Goal: Transaction & Acquisition: Purchase product/service

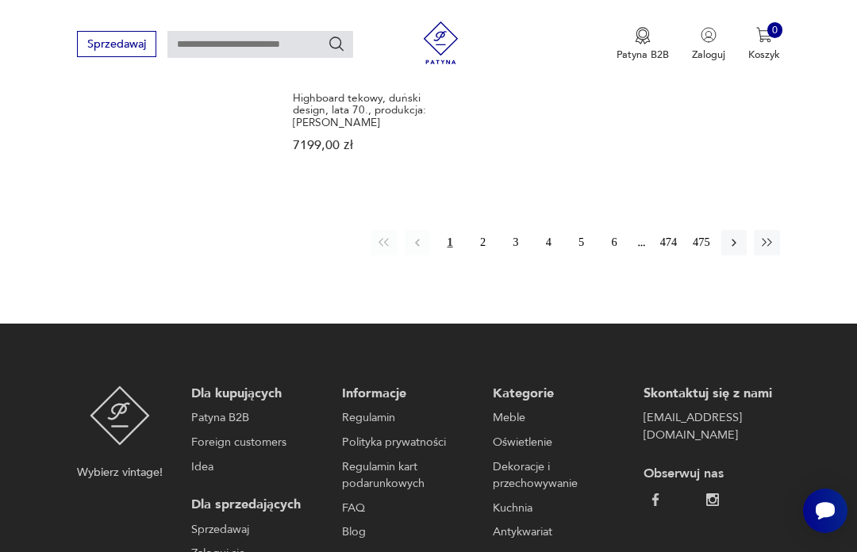
scroll to position [2205, 0]
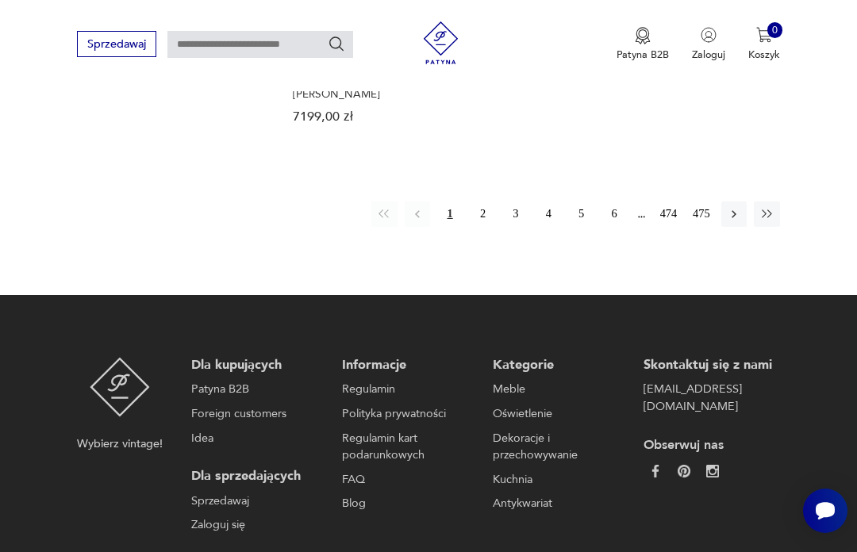
click at [731, 221] on icon "button" at bounding box center [734, 214] width 14 height 14
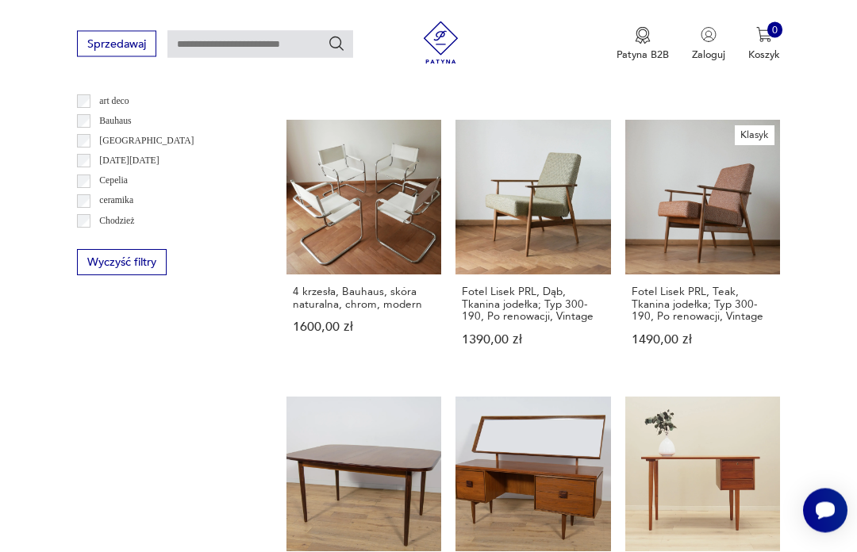
scroll to position [1399, 0]
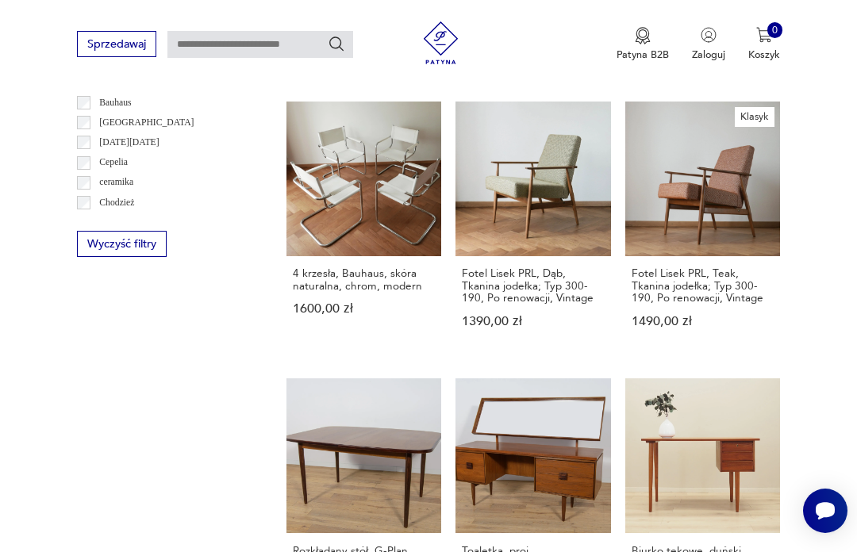
click at [333, 203] on link "4 krzesła, Bauhaus, skóra naturalna, chrom, modern 1600,00 zł" at bounding box center [363, 229] width 155 height 254
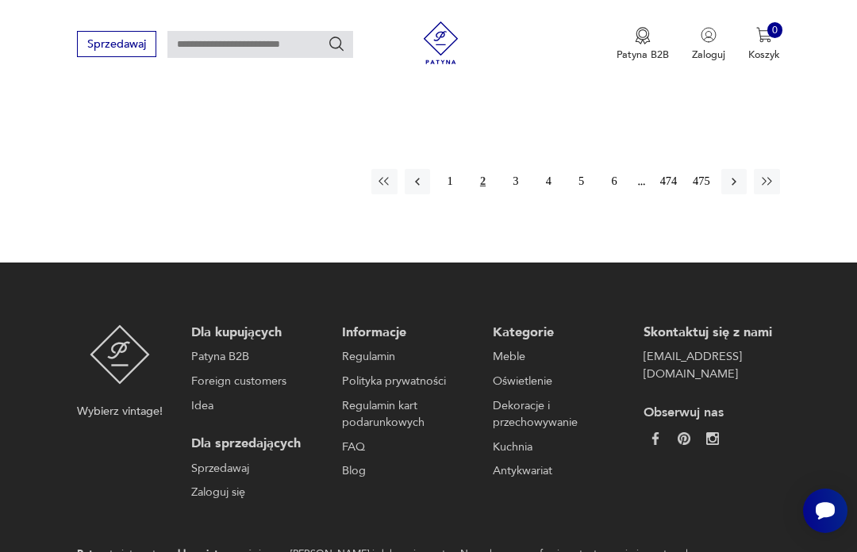
scroll to position [2197, 0]
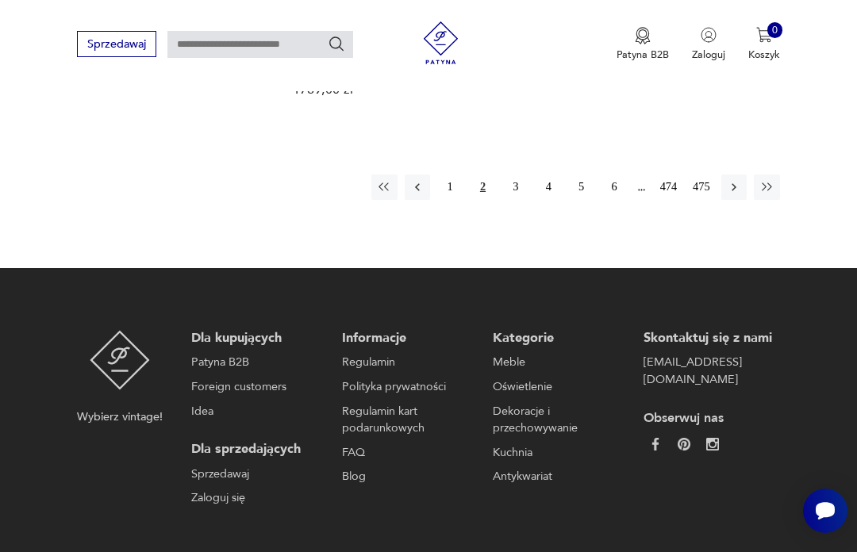
click at [732, 191] on icon "button" at bounding box center [733, 187] width 5 height 8
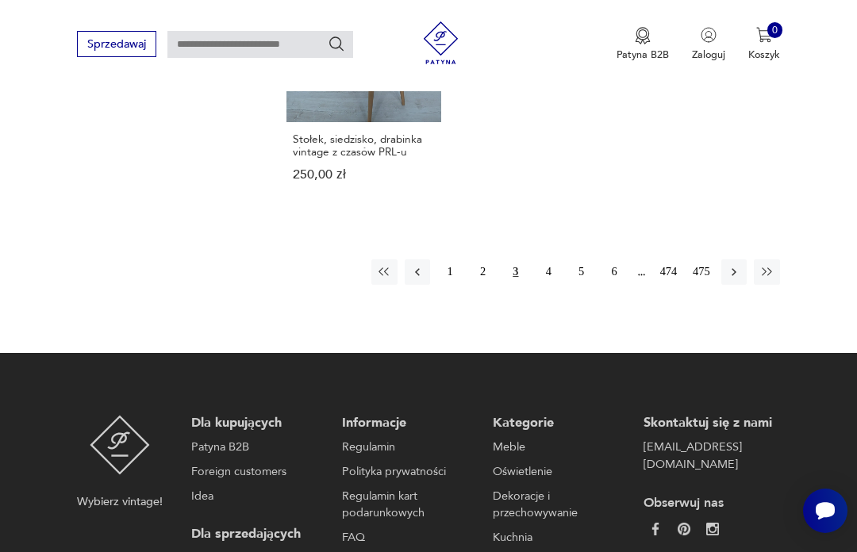
scroll to position [2129, 0]
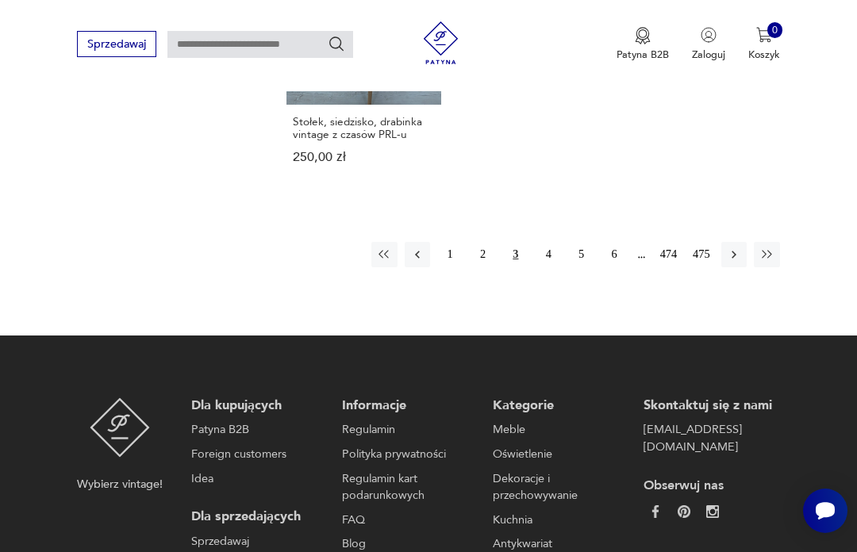
click at [736, 262] on icon "button" at bounding box center [734, 255] width 14 height 14
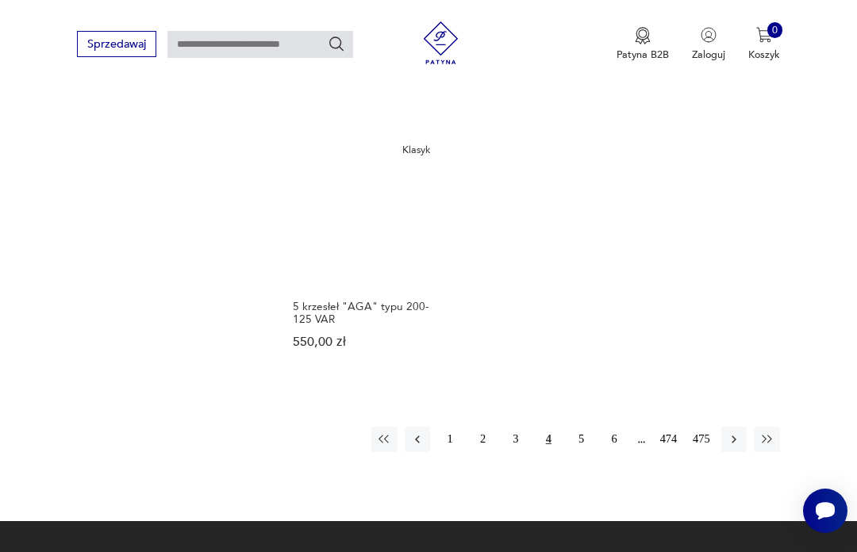
scroll to position [1916, 0]
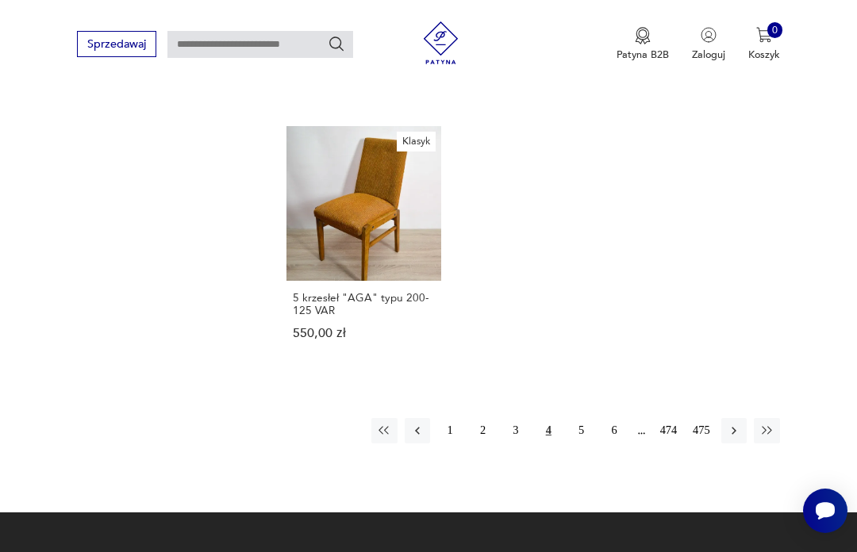
click at [741, 438] on icon "button" at bounding box center [734, 431] width 14 height 14
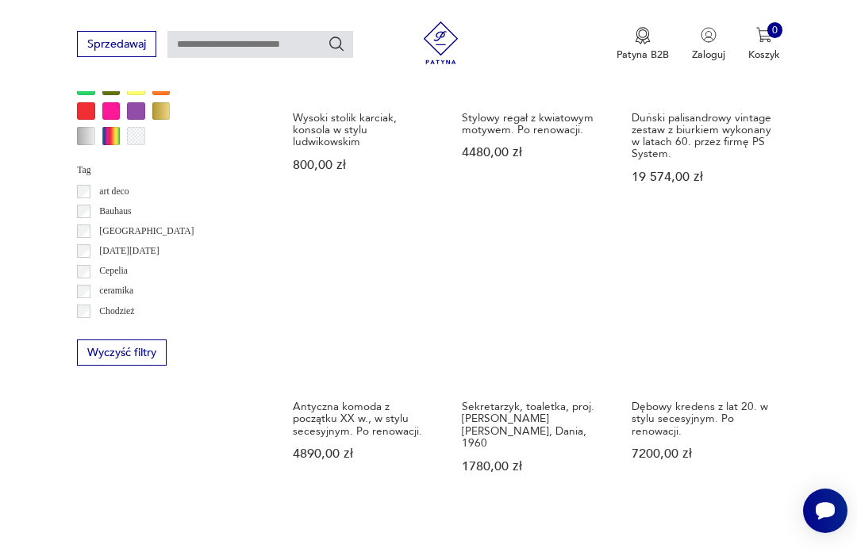
scroll to position [1092, 0]
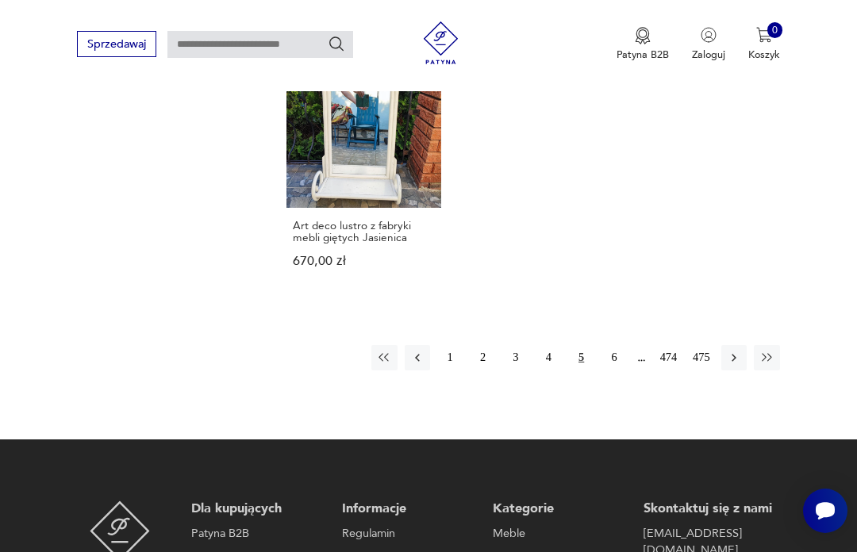
click at [738, 365] on icon "button" at bounding box center [734, 358] width 14 height 14
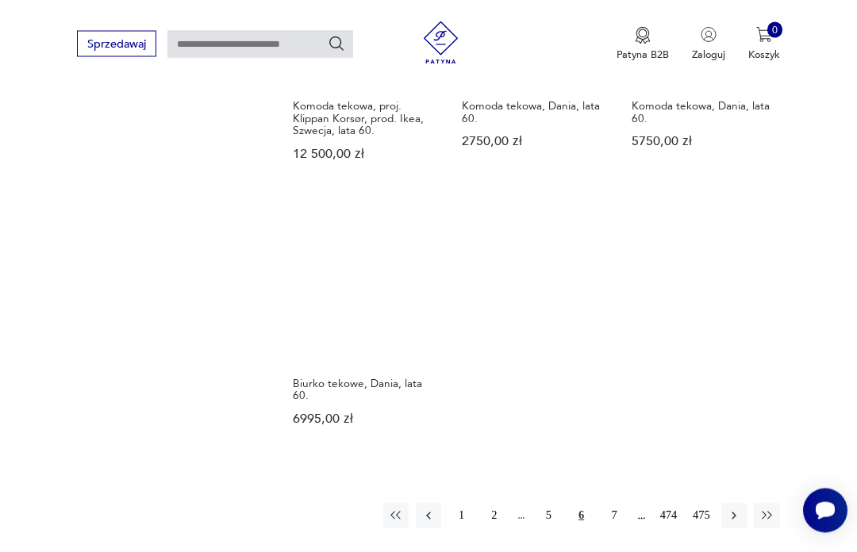
scroll to position [1916, 0]
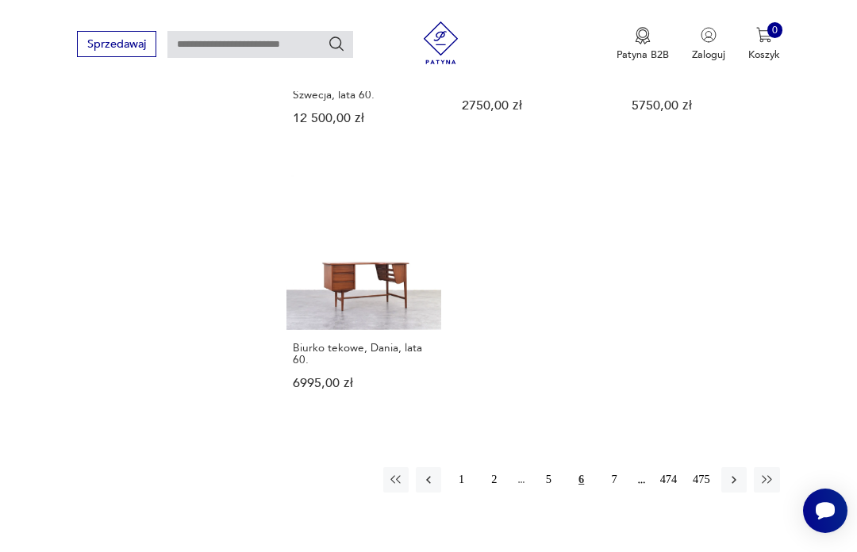
click at [745, 486] on button "button" at bounding box center [733, 479] width 25 height 25
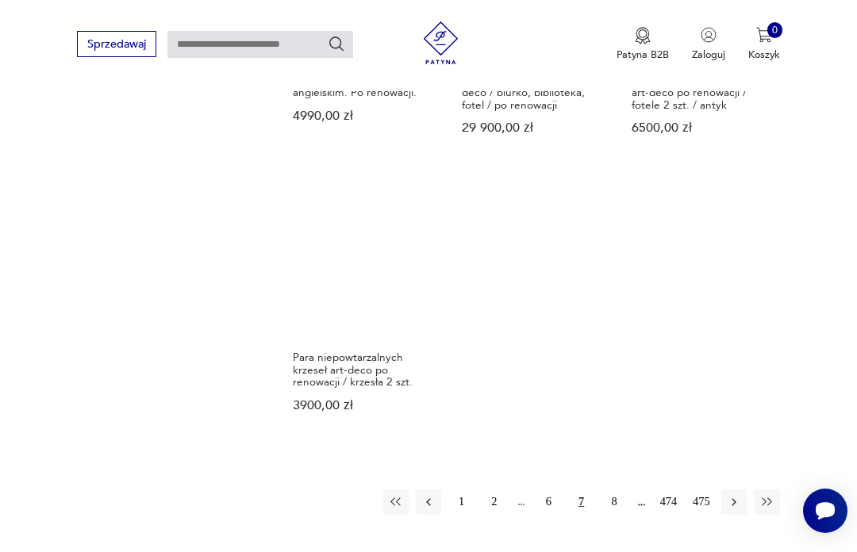
scroll to position [1979, 0]
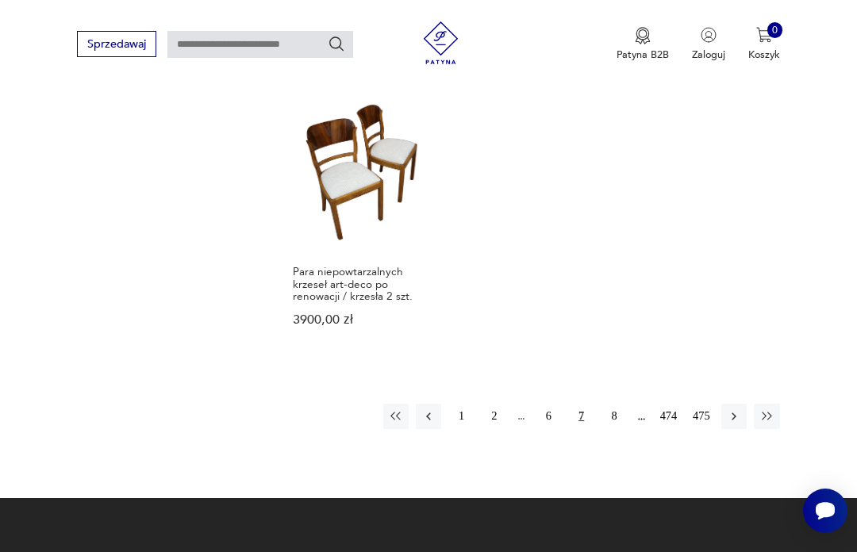
click at [738, 424] on icon "button" at bounding box center [734, 416] width 14 height 14
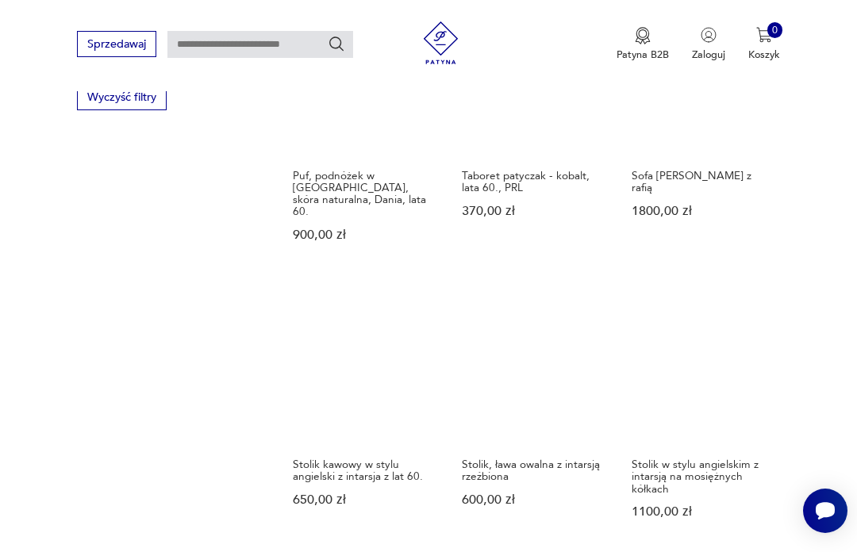
scroll to position [1518, 0]
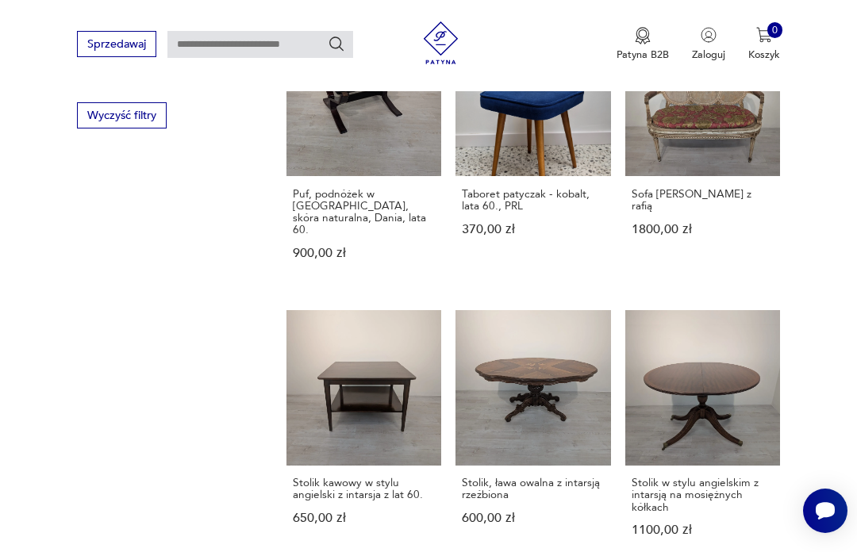
click at [321, 388] on link "Stolik kawowy w stylu angielski z intarsja z lat 60. 650,00 zł" at bounding box center [363, 437] width 155 height 254
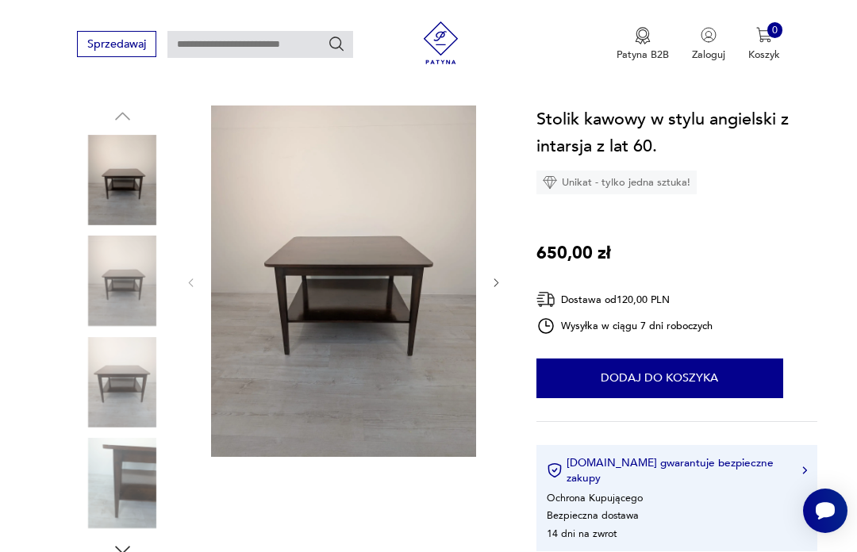
click at [117, 278] on img at bounding box center [122, 281] width 90 height 90
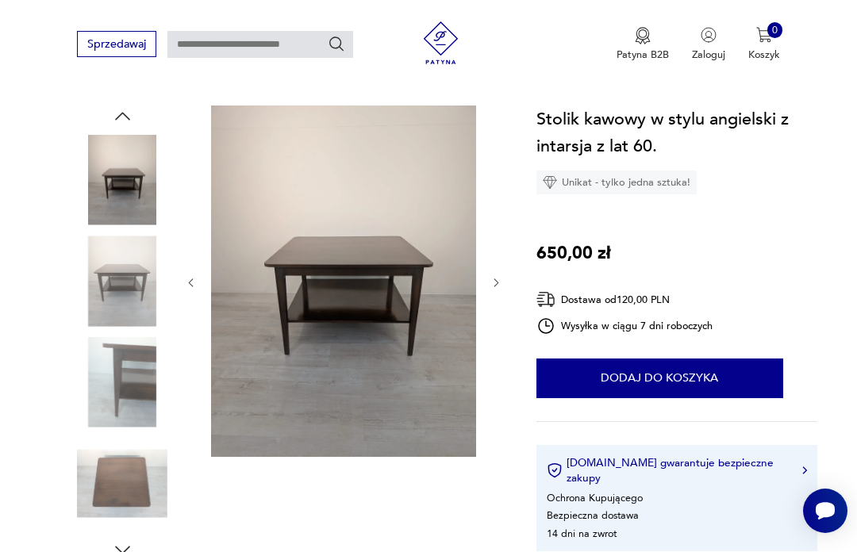
click at [117, 366] on img at bounding box center [122, 382] width 90 height 90
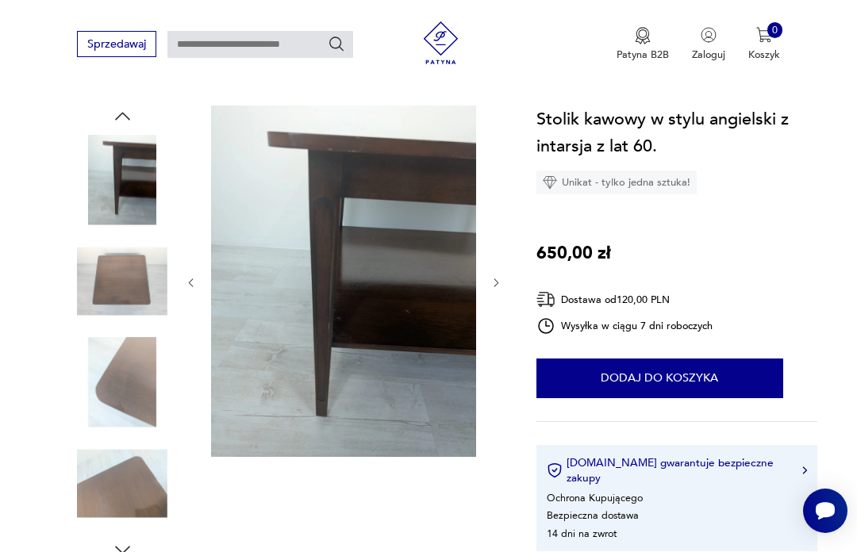
click at [123, 390] on img at bounding box center [122, 382] width 90 height 90
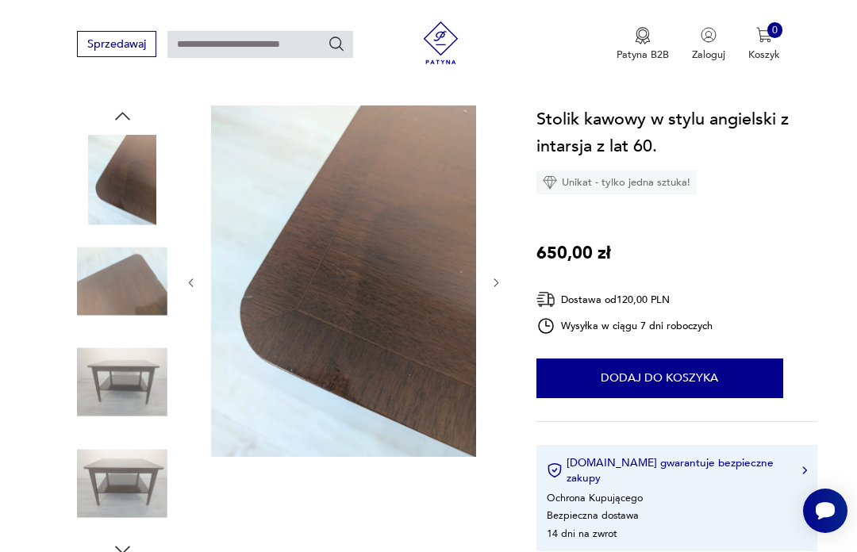
click at [114, 466] on img at bounding box center [122, 483] width 90 height 90
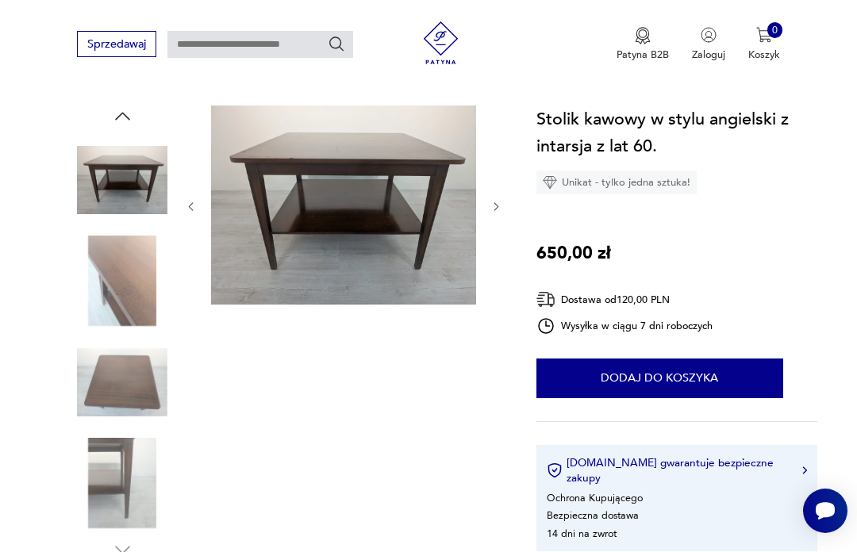
click at [122, 369] on img at bounding box center [122, 382] width 90 height 90
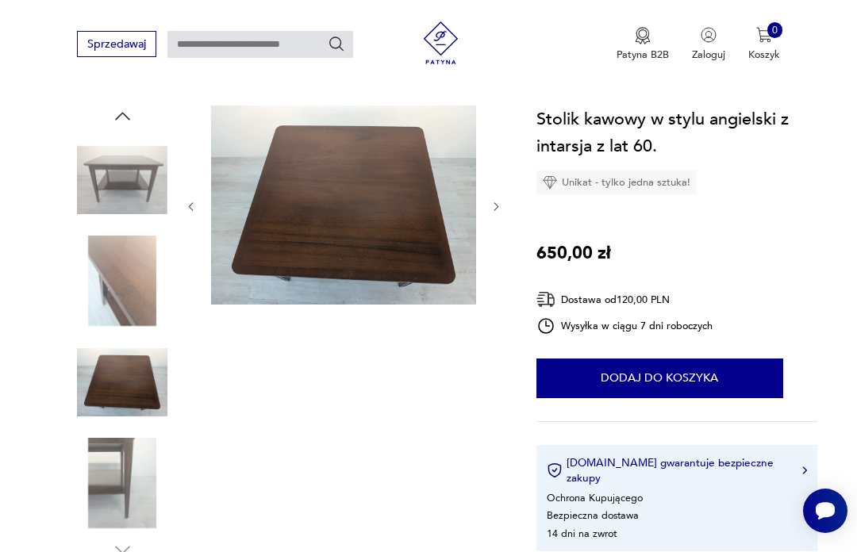
click at [126, 192] on img at bounding box center [122, 180] width 90 height 90
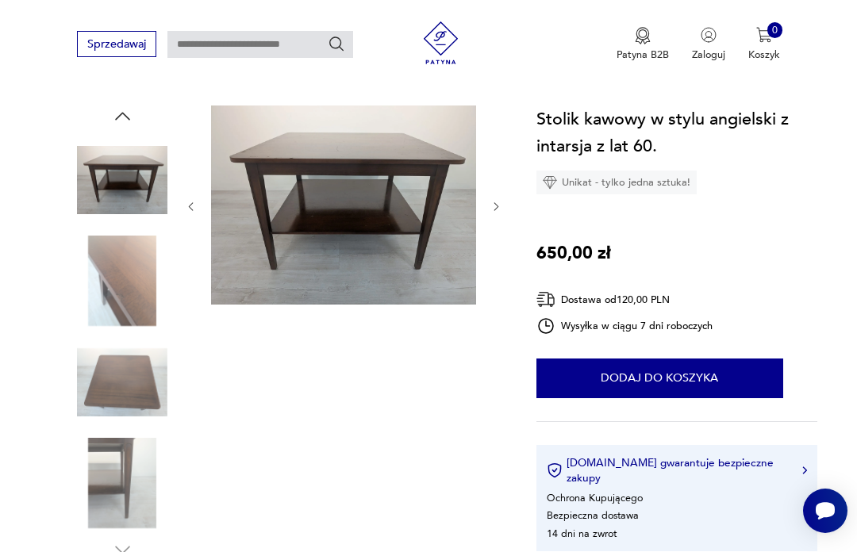
click at [726, 378] on button "Dodaj do koszyka" at bounding box center [659, 379] width 247 height 40
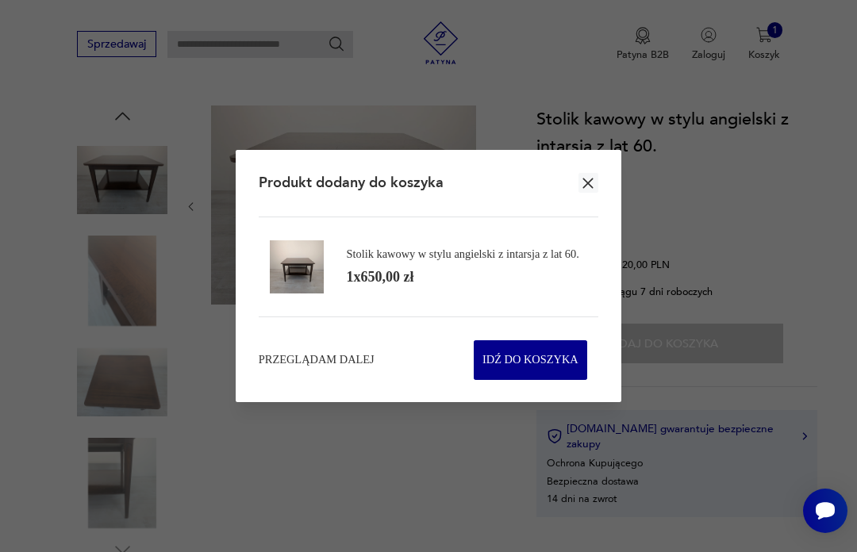
click at [528, 379] on span "Idź do koszyka" at bounding box center [530, 360] width 96 height 38
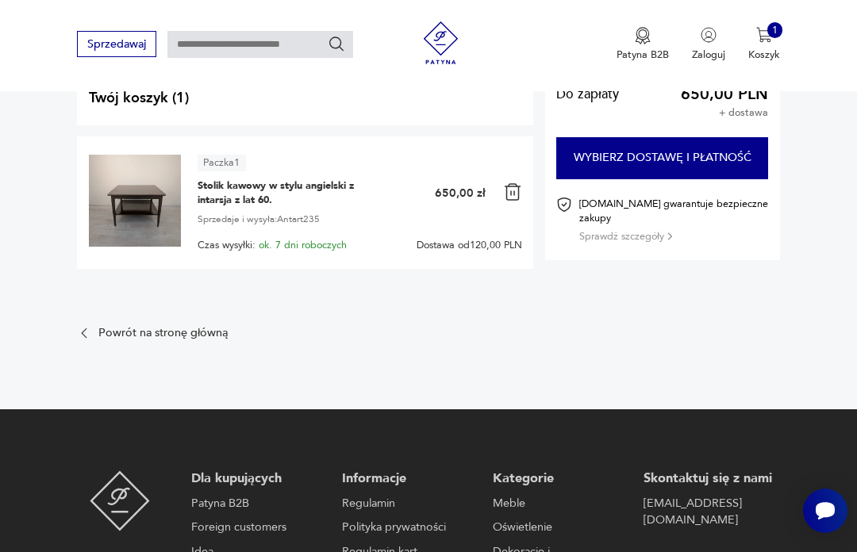
click at [113, 328] on p "Powrót na stronę główną" at bounding box center [162, 333] width 129 height 10
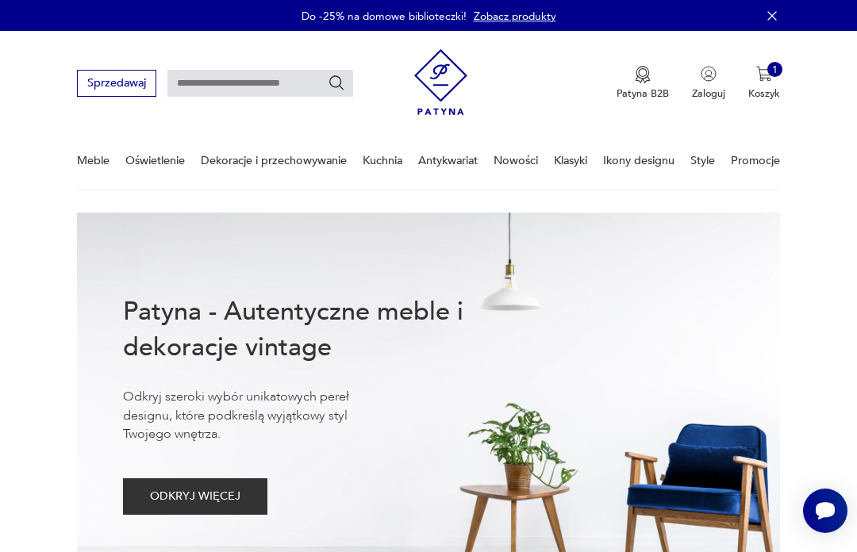
click at [93, 167] on link "Meble" at bounding box center [93, 160] width 33 height 55
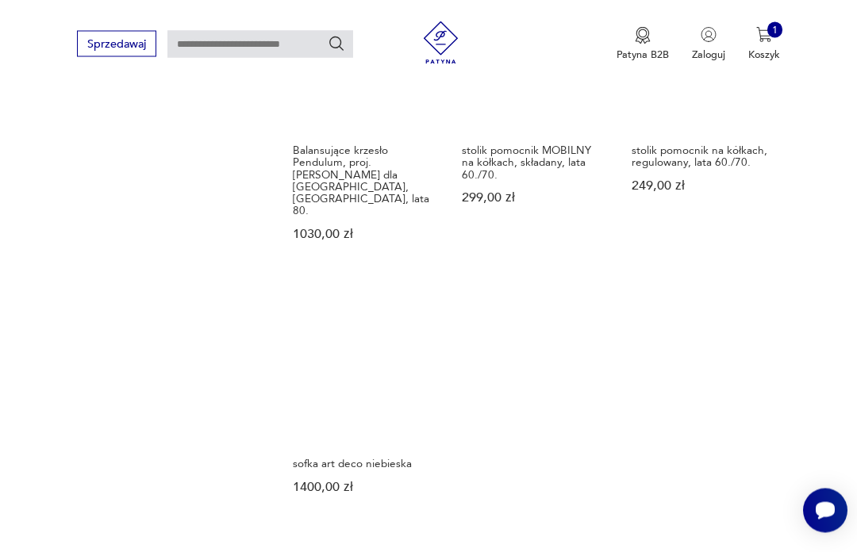
scroll to position [1913, 0]
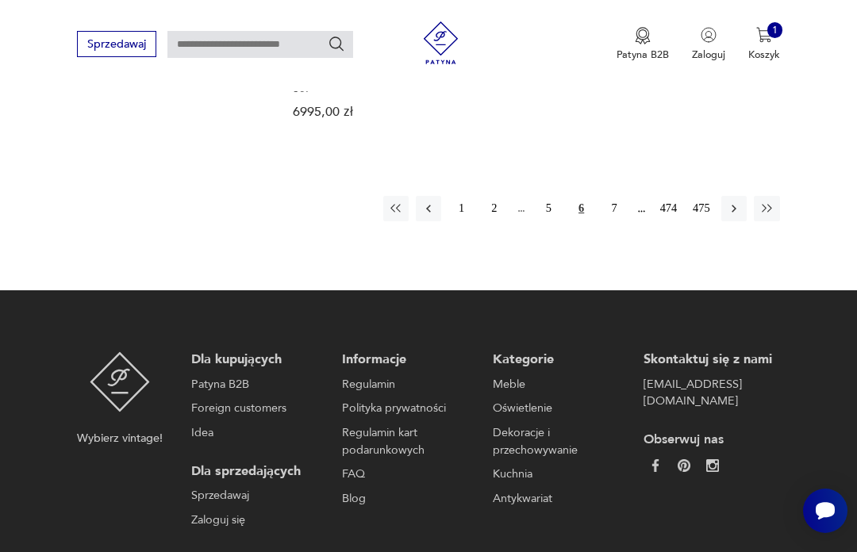
scroll to position [2185, 0]
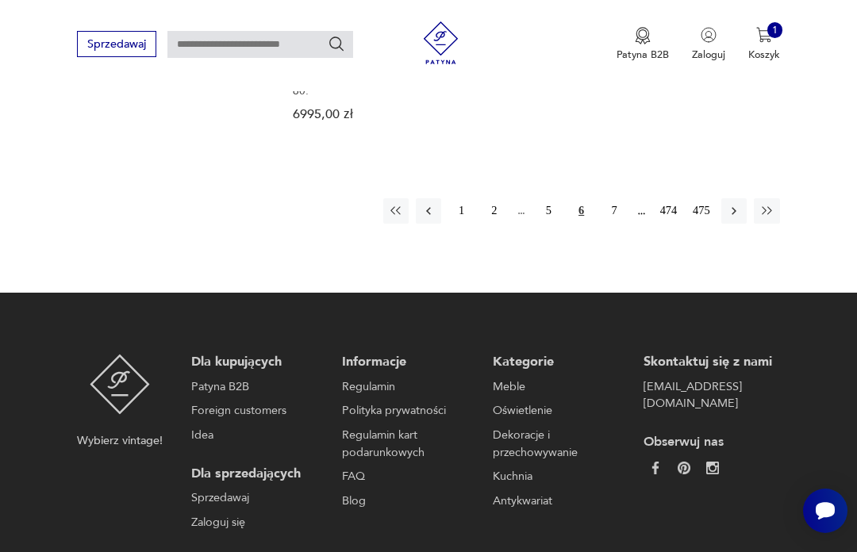
click at [624, 208] on button "7" at bounding box center [613, 210] width 25 height 25
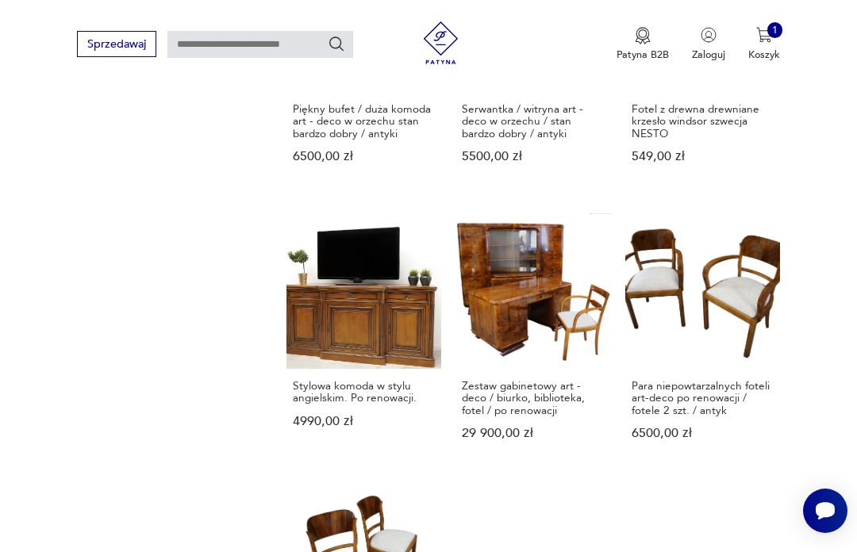
scroll to position [1595, 0]
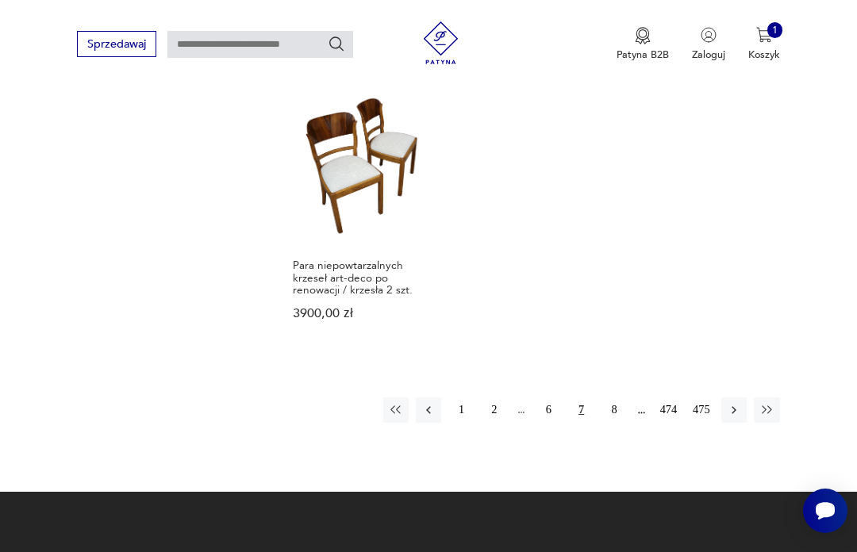
click at [734, 417] on icon "button" at bounding box center [734, 410] width 14 height 14
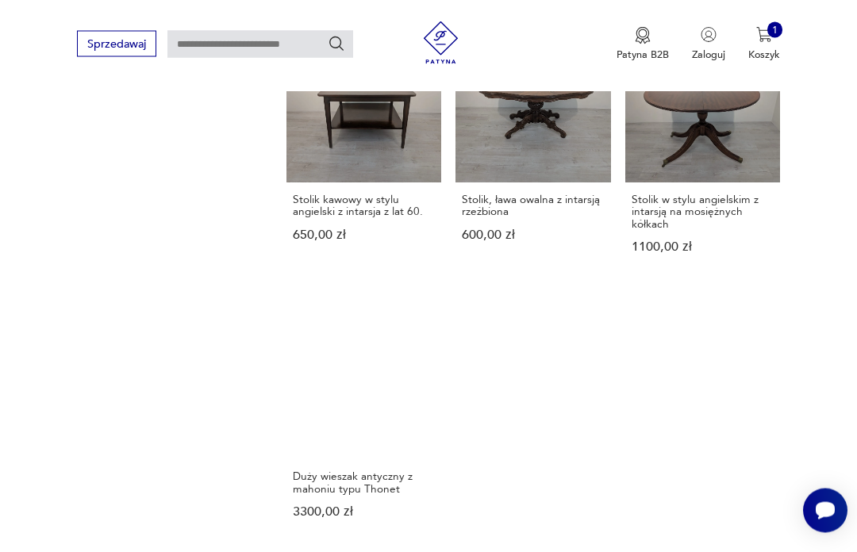
scroll to position [1857, 0]
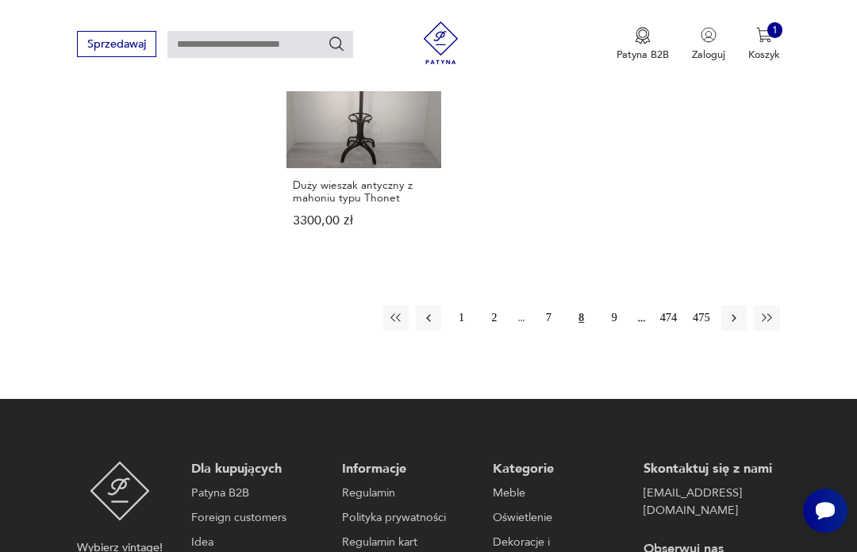
click at [739, 317] on icon "button" at bounding box center [734, 318] width 14 height 14
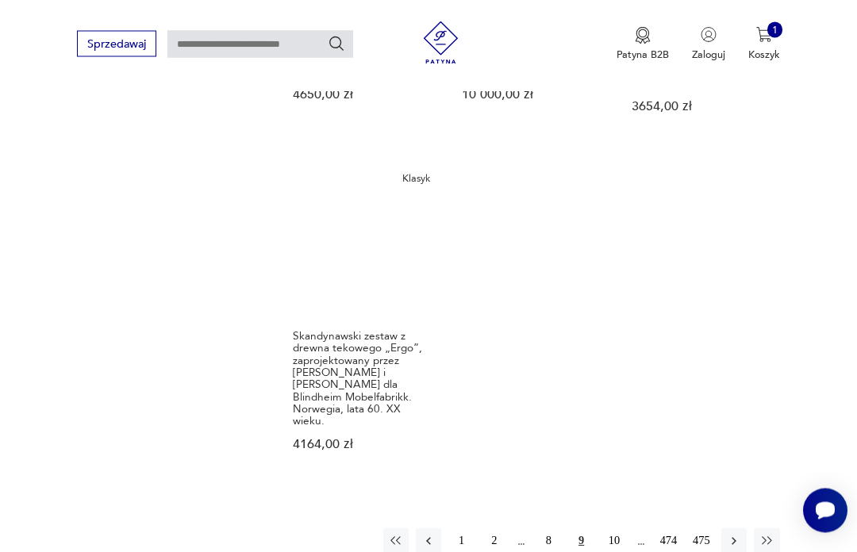
scroll to position [1957, 0]
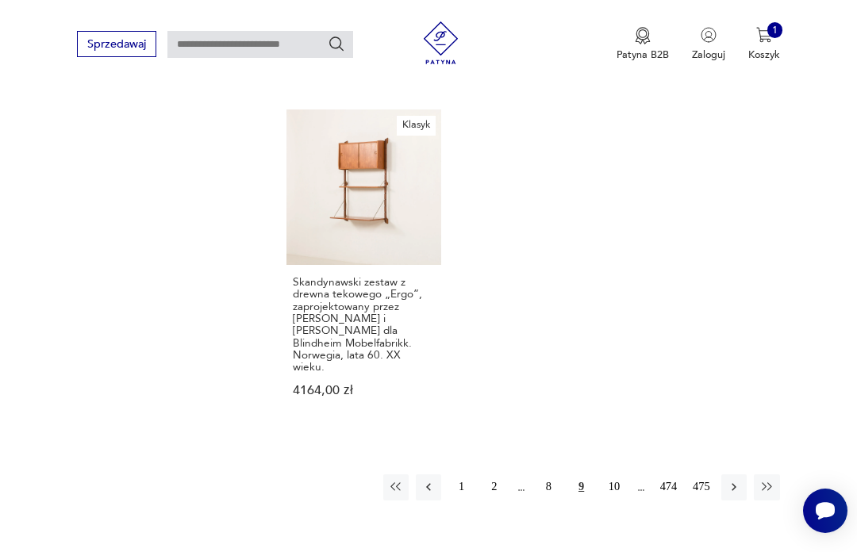
click at [739, 494] on icon "button" at bounding box center [734, 487] width 14 height 14
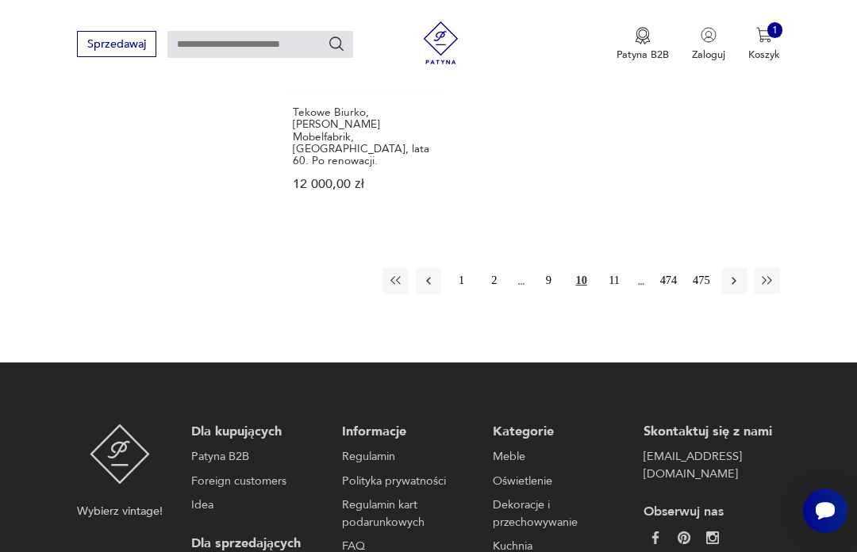
scroll to position [2177, 0]
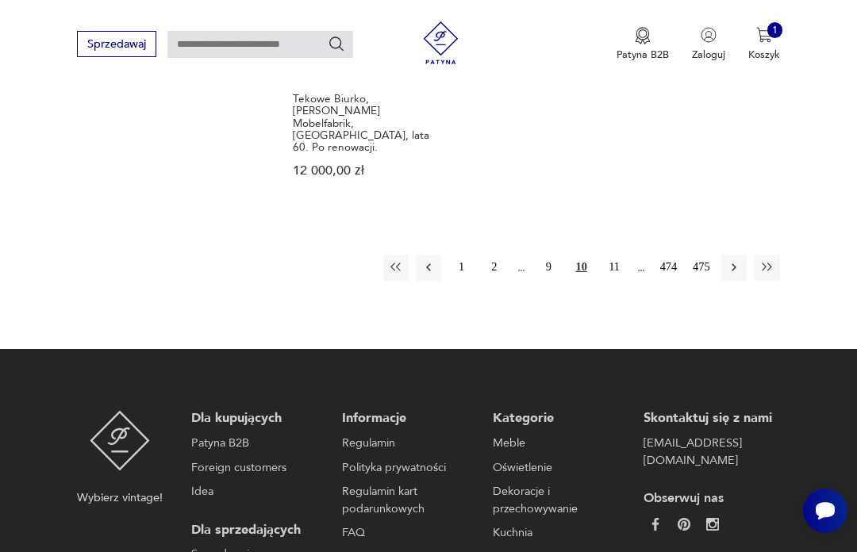
click at [739, 274] on icon "button" at bounding box center [734, 267] width 14 height 14
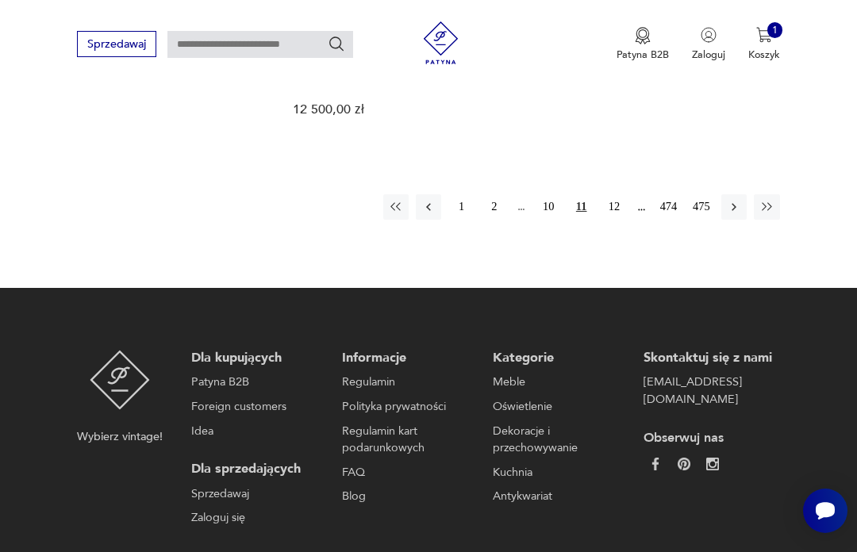
scroll to position [2204, 0]
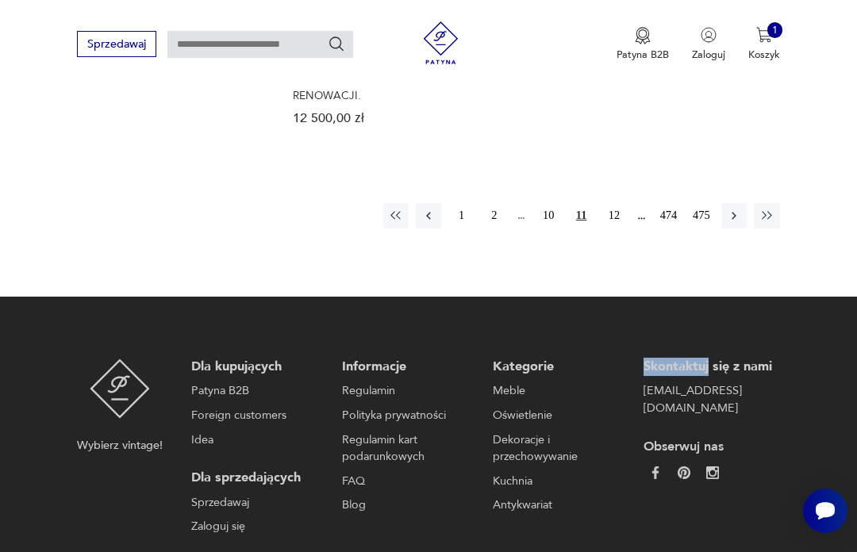
click at [739, 217] on button "button" at bounding box center [733, 215] width 25 height 25
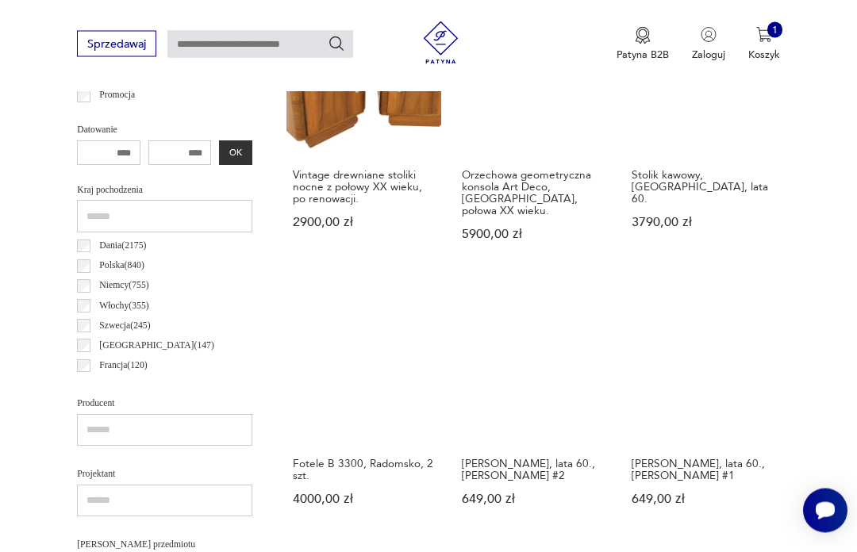
scroll to position [658, 0]
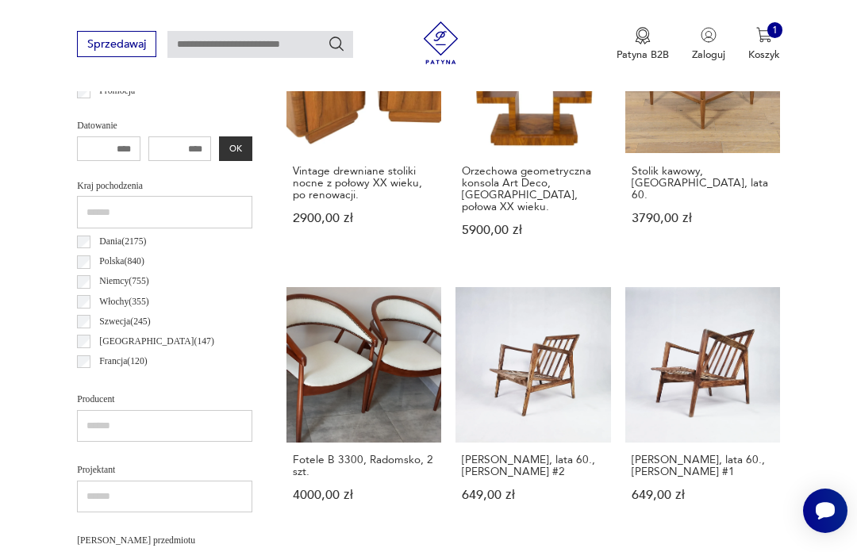
click at [716, 356] on link "[PERSON_NAME], lata 60., [PERSON_NAME] #1 649,00 zł" at bounding box center [702, 408] width 155 height 242
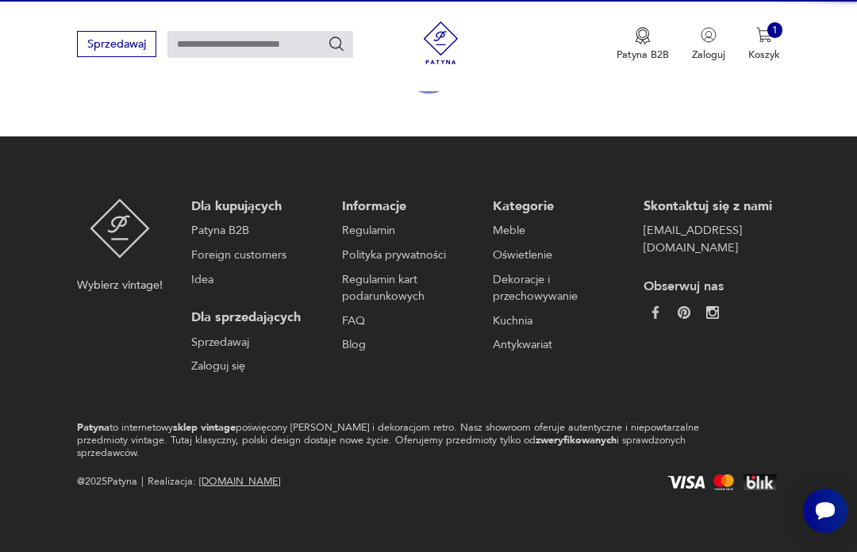
scroll to position [142, 0]
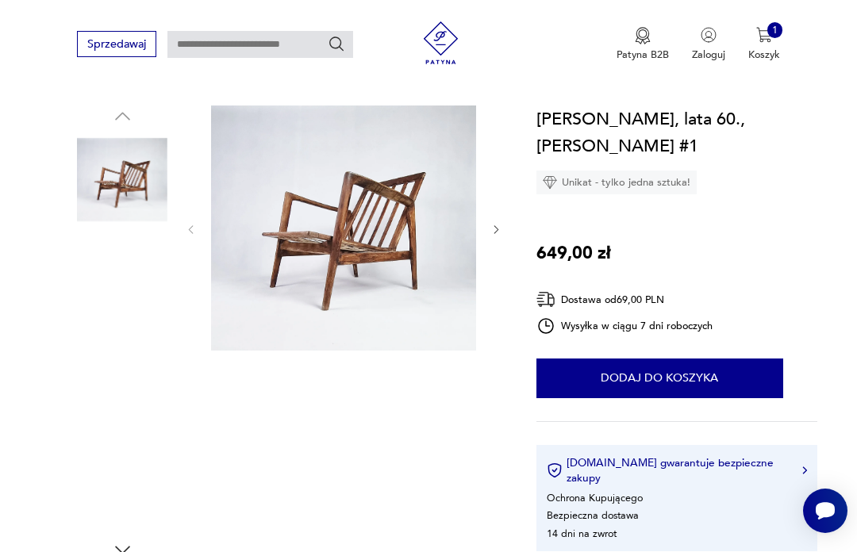
click at [120, 277] on img at bounding box center [122, 281] width 90 height 90
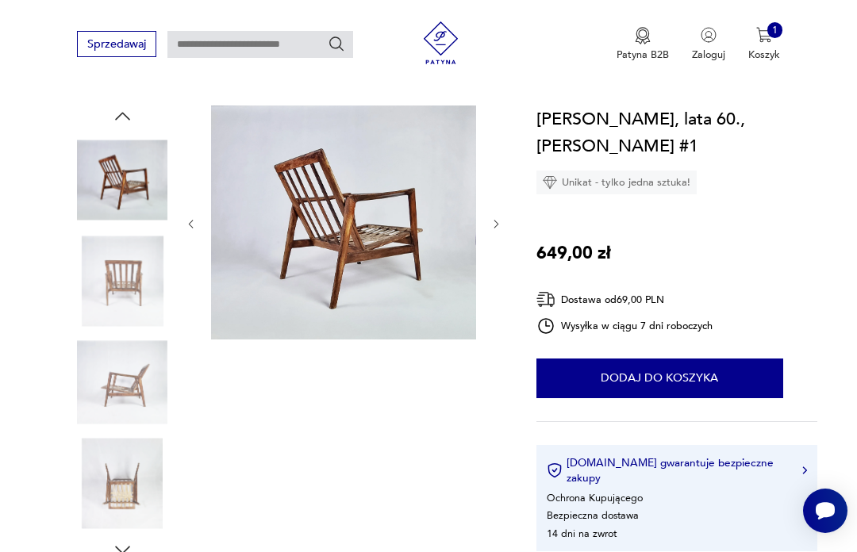
click at [110, 375] on img at bounding box center [122, 382] width 90 height 90
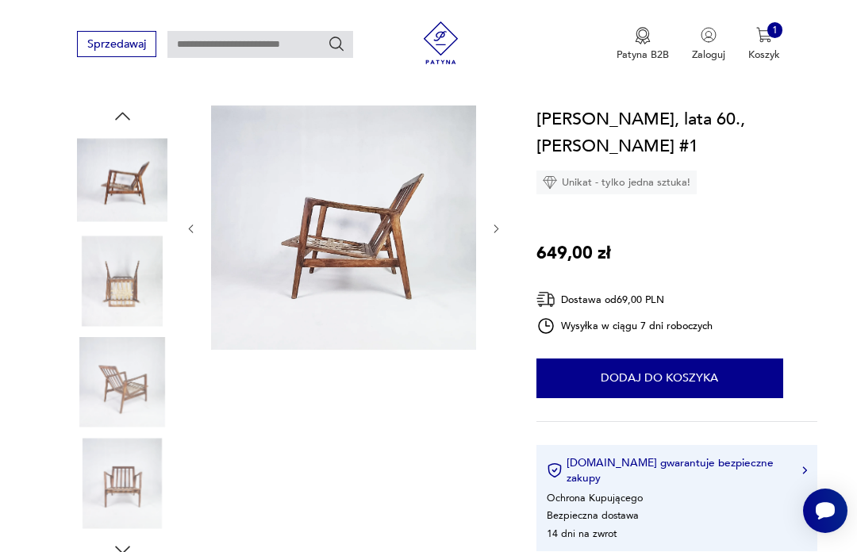
click at [100, 472] on img at bounding box center [122, 483] width 90 height 90
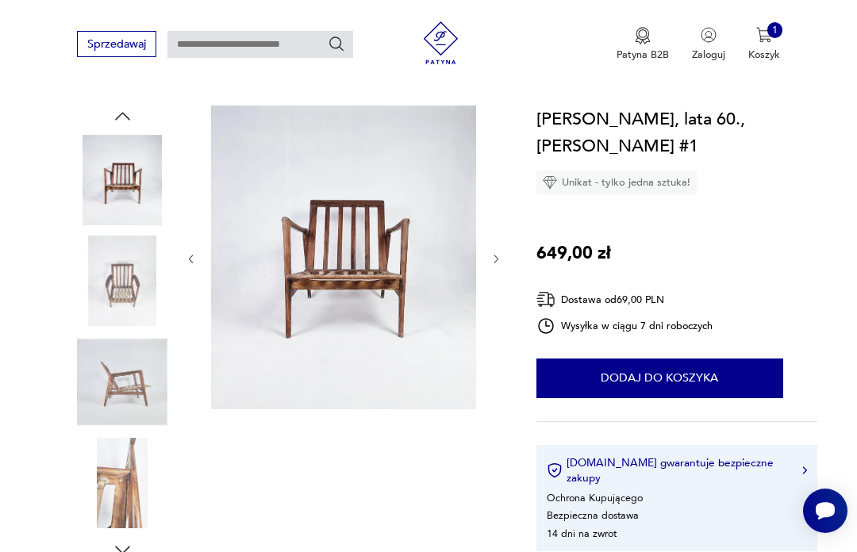
click at [121, 393] on img at bounding box center [122, 382] width 90 height 90
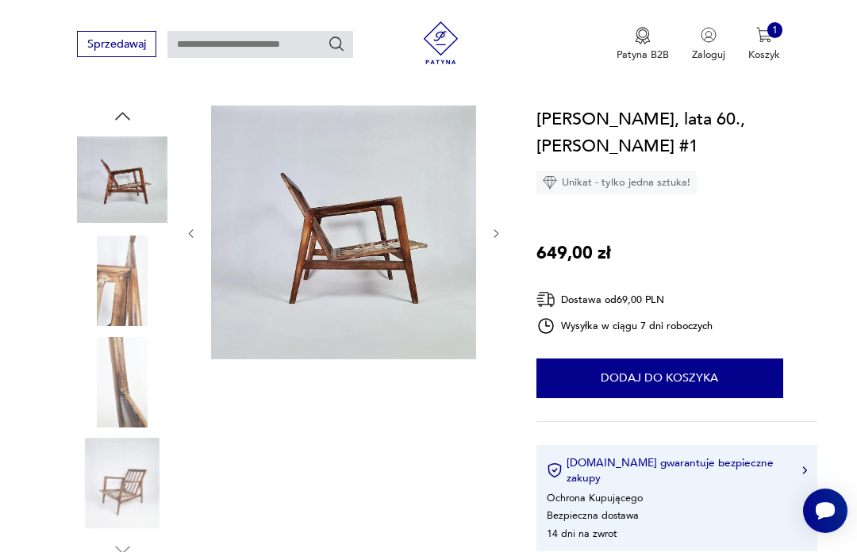
click at [117, 271] on img at bounding box center [122, 281] width 90 height 90
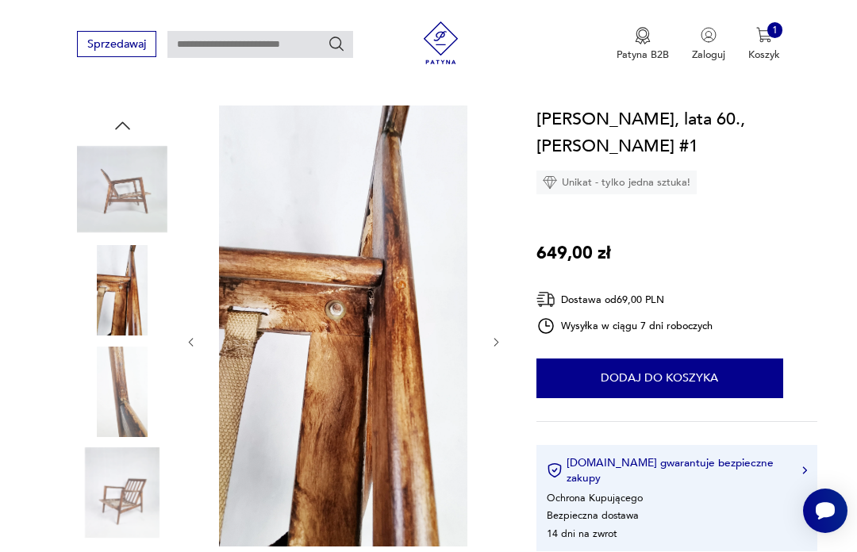
click at [119, 399] on img at bounding box center [122, 392] width 90 height 90
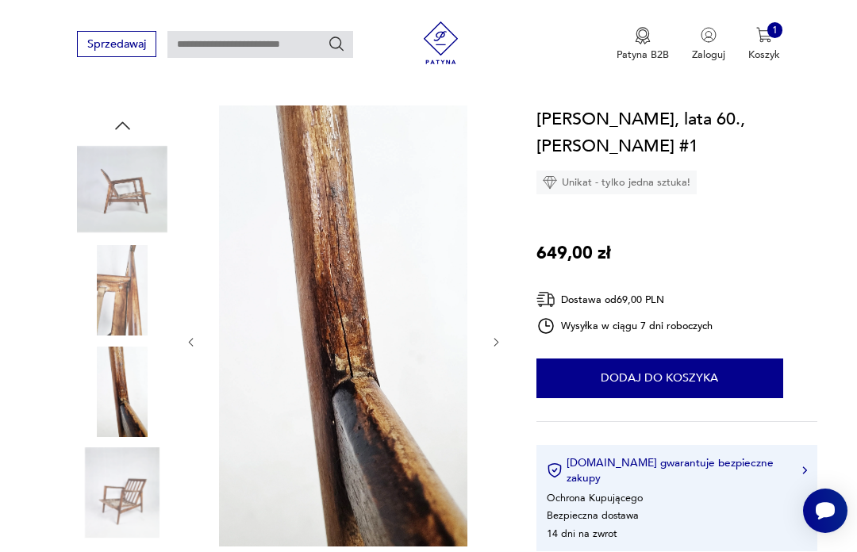
click at [132, 196] on img at bounding box center [122, 189] width 90 height 90
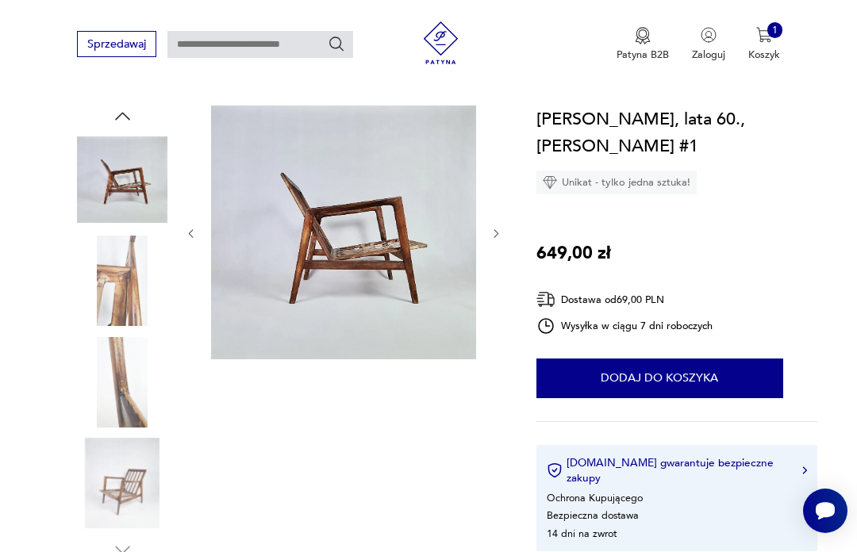
click at [107, 486] on img at bounding box center [122, 483] width 90 height 90
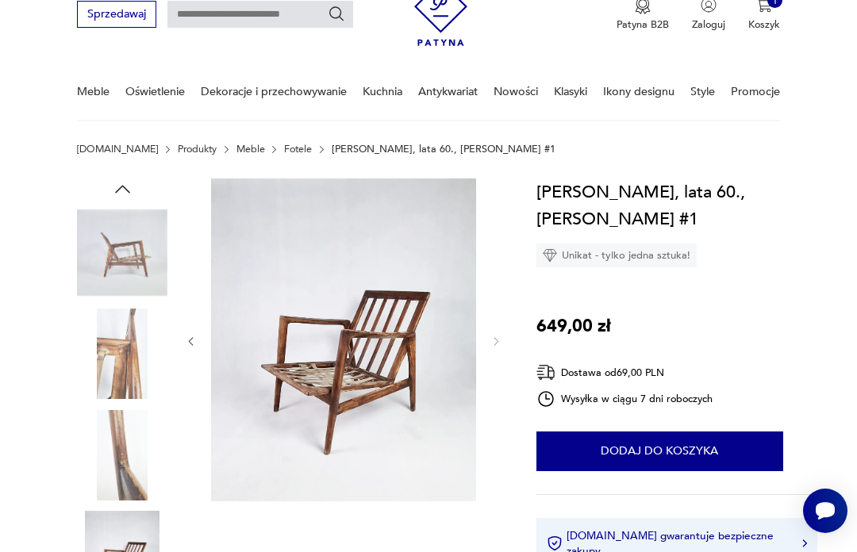
scroll to position [0, 0]
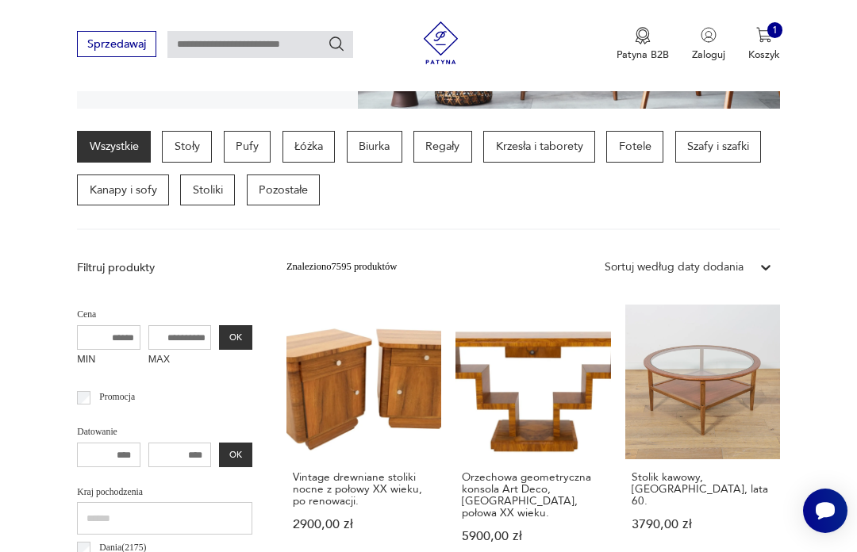
scroll to position [351, 0]
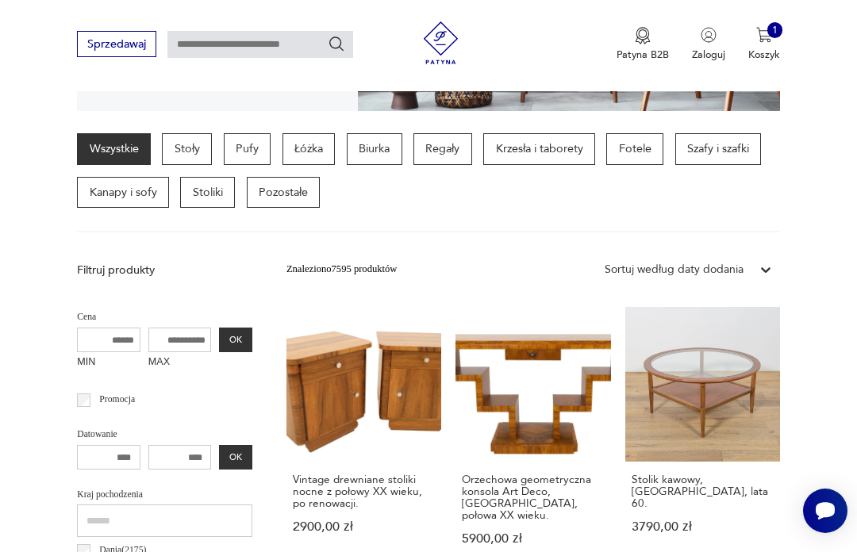
click at [338, 401] on link "Vintage drewniane stoliki nocne z połowy XX wieku, po renowacji. 2900,00 zł" at bounding box center [363, 440] width 155 height 267
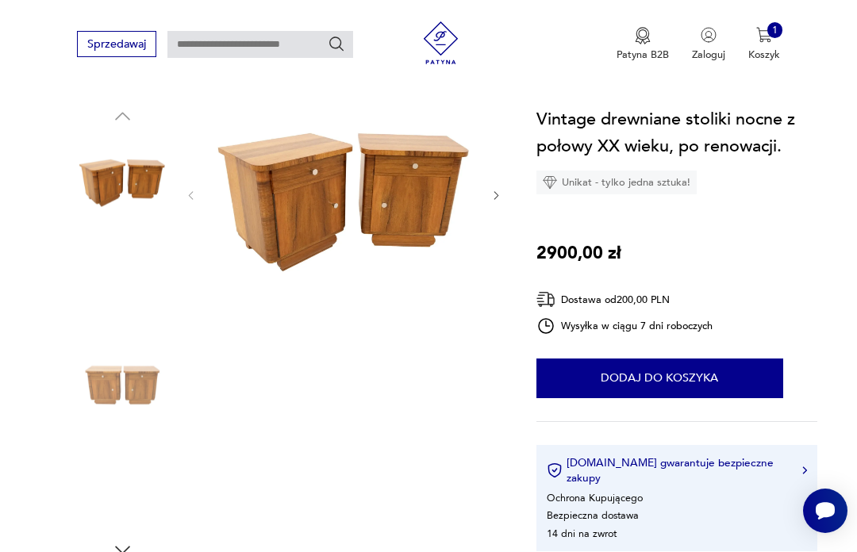
click at [124, 298] on img at bounding box center [122, 281] width 90 height 90
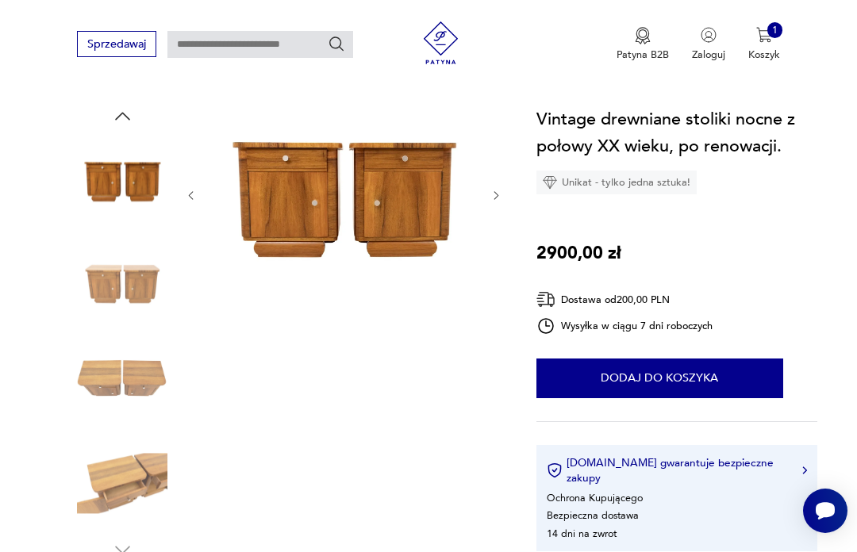
click at [129, 380] on img at bounding box center [122, 382] width 90 height 90
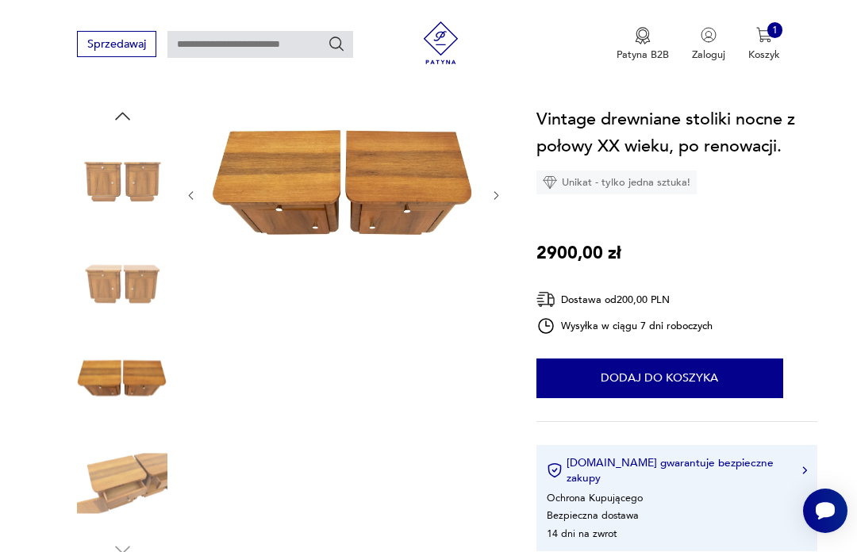
click at [123, 473] on img at bounding box center [122, 483] width 90 height 90
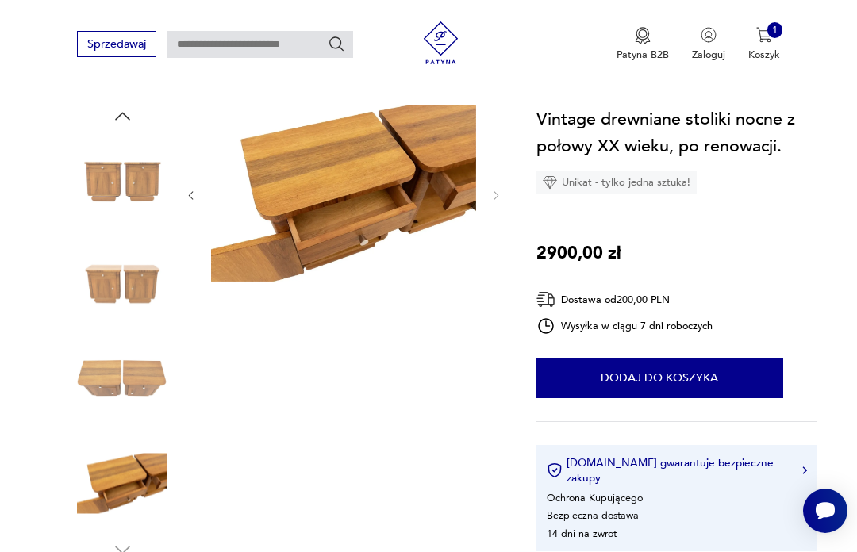
click at [113, 373] on img at bounding box center [122, 382] width 90 height 90
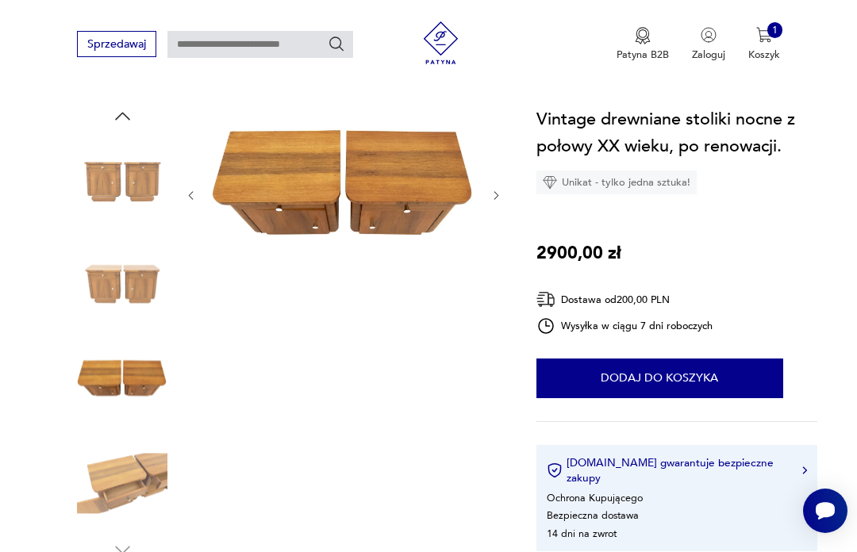
click at [110, 175] on img at bounding box center [122, 180] width 90 height 90
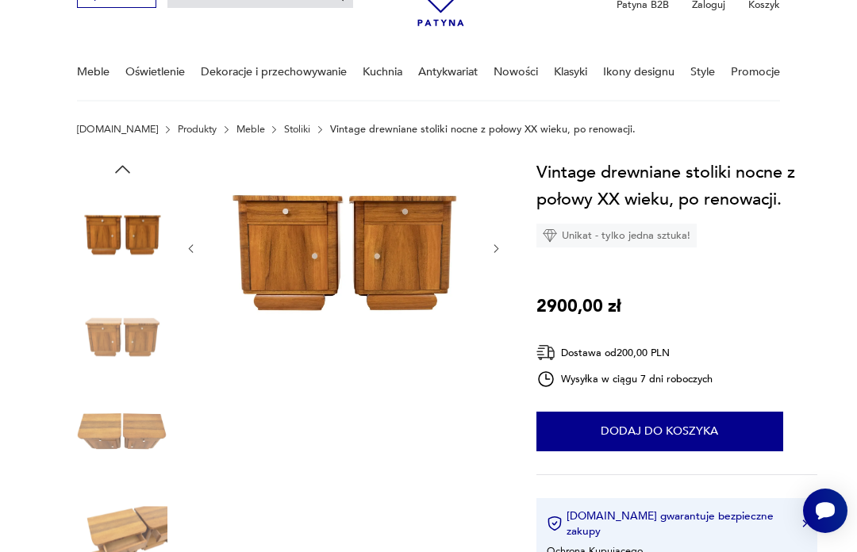
scroll to position [0, 0]
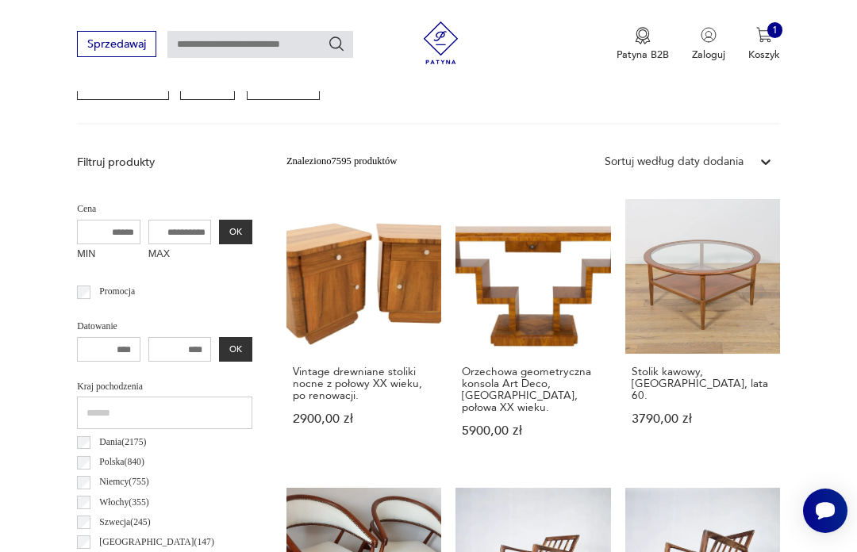
scroll to position [470, 0]
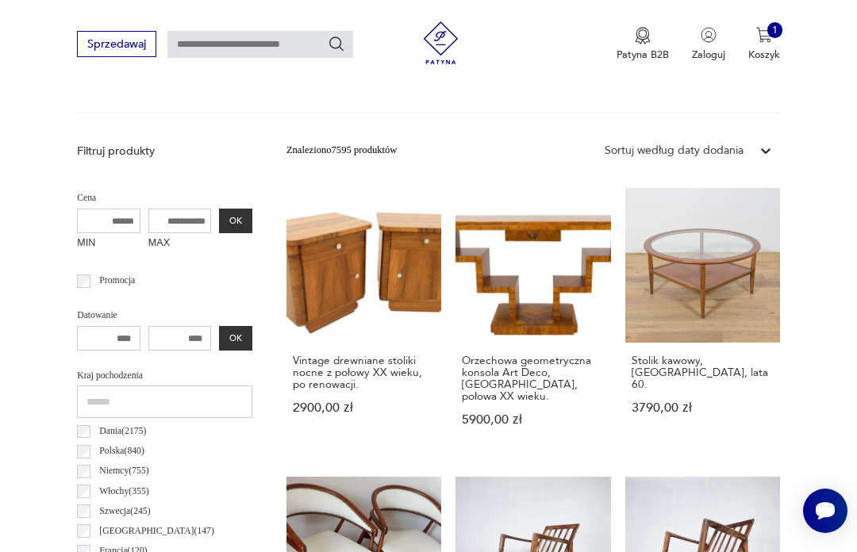
click at [516, 289] on link "Orzechowa geometryczna konsola Art Deco, [GEOGRAPHIC_DATA], połowa XX wieku. 59…" at bounding box center [532, 321] width 155 height 267
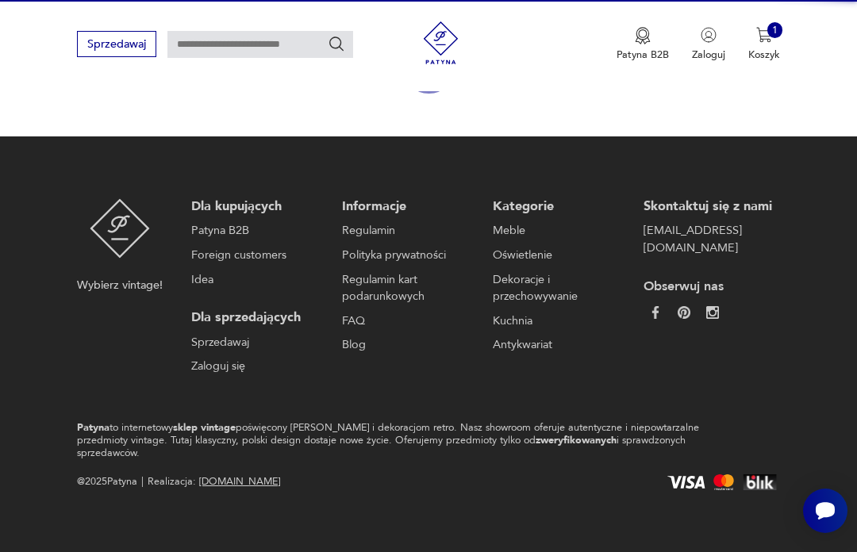
scroll to position [142, 0]
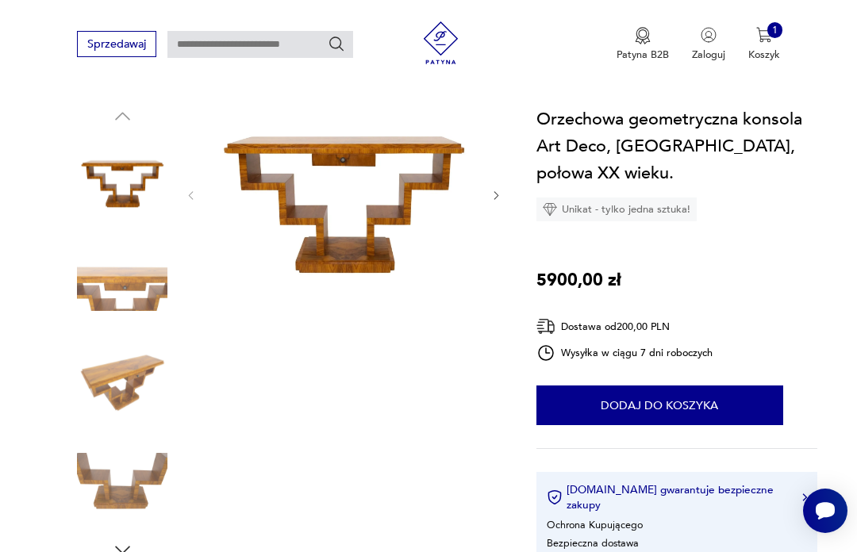
click at [117, 468] on img at bounding box center [122, 483] width 90 height 90
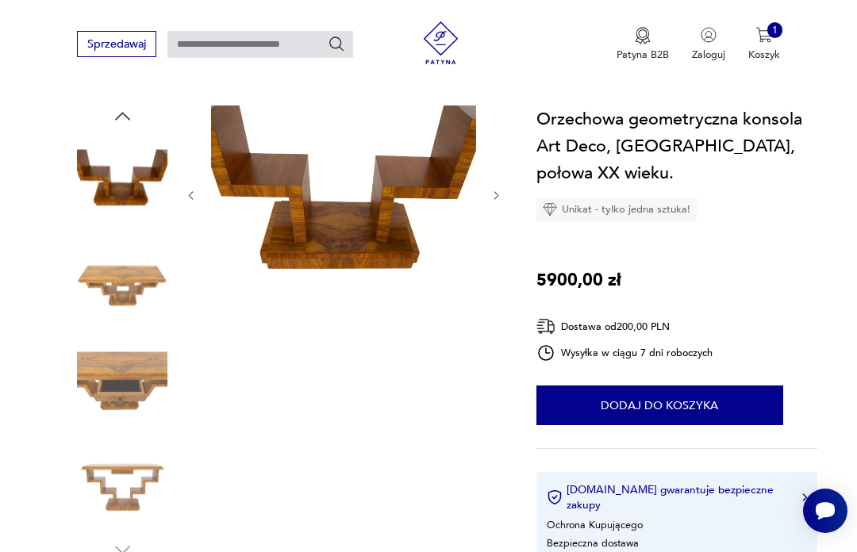
click at [118, 117] on icon "button" at bounding box center [122, 116] width 15 height 8
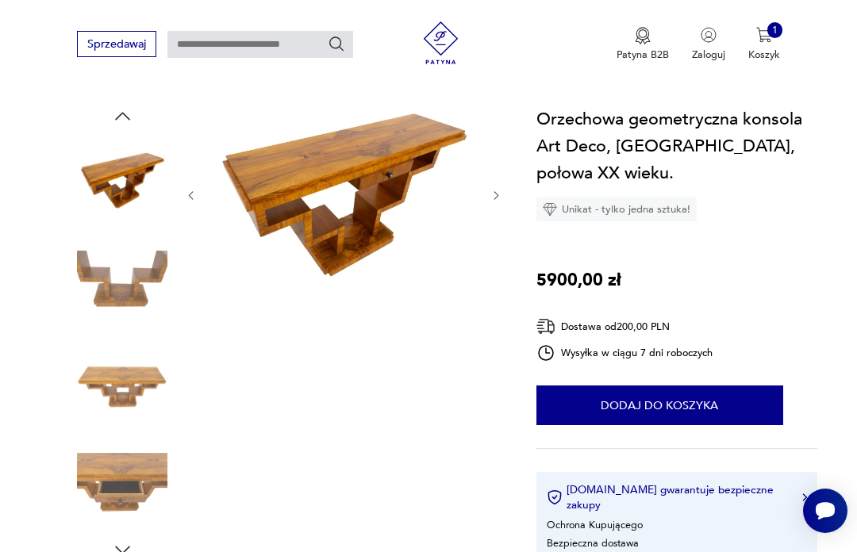
click at [121, 126] on icon "button" at bounding box center [122, 116] width 21 height 21
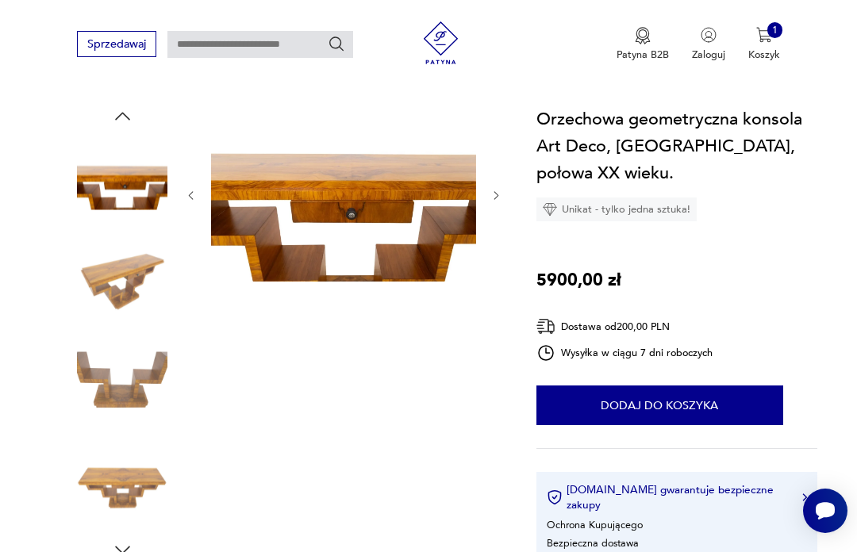
click at [113, 188] on img at bounding box center [122, 180] width 90 height 90
click at [101, 136] on img at bounding box center [122, 180] width 90 height 90
click at [133, 492] on img at bounding box center [122, 483] width 90 height 90
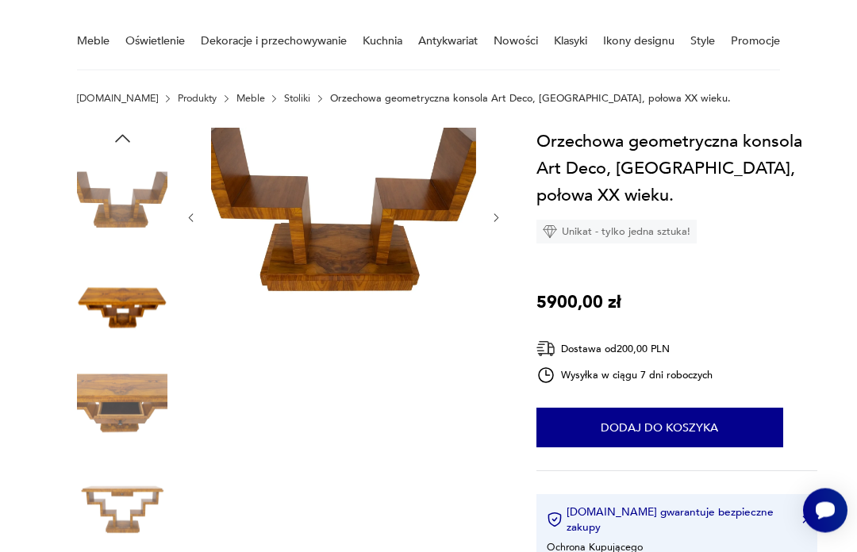
scroll to position [125, 0]
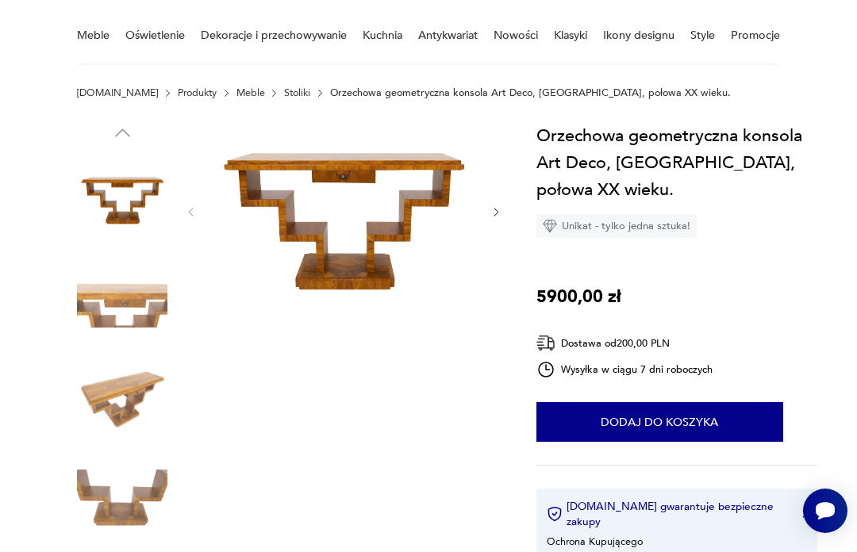
click at [128, 195] on img at bounding box center [122, 197] width 90 height 90
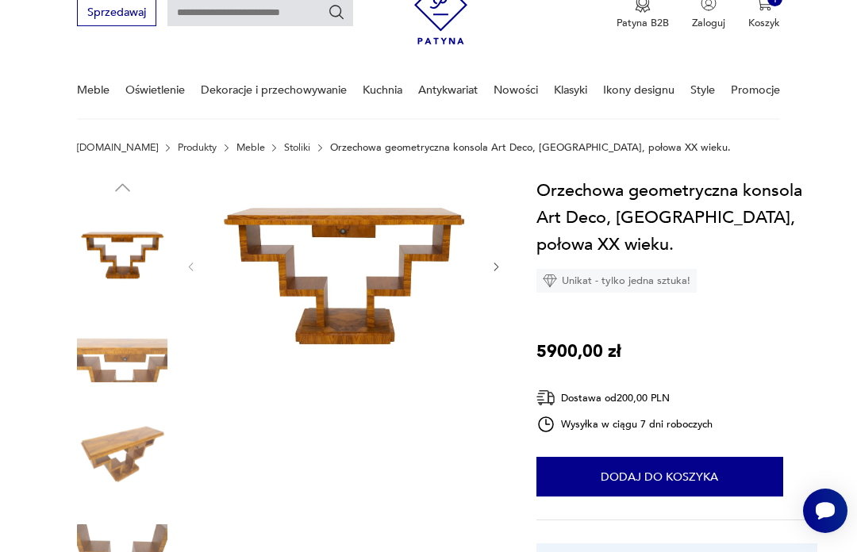
scroll to position [0, 0]
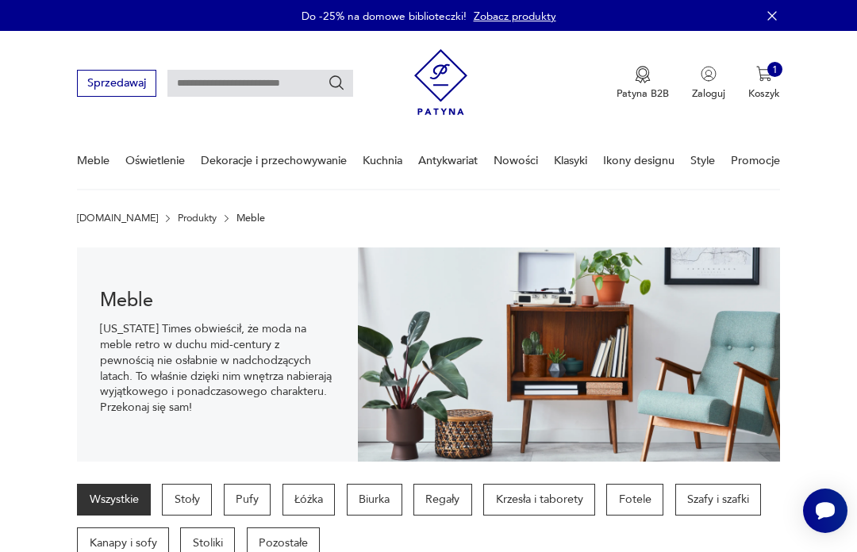
scroll to position [525, 0]
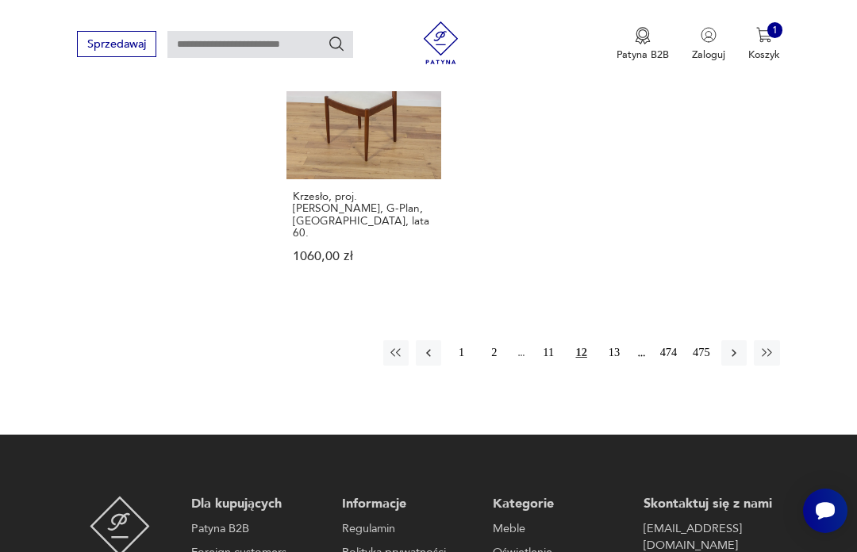
click at [739, 356] on icon "button" at bounding box center [734, 353] width 14 height 14
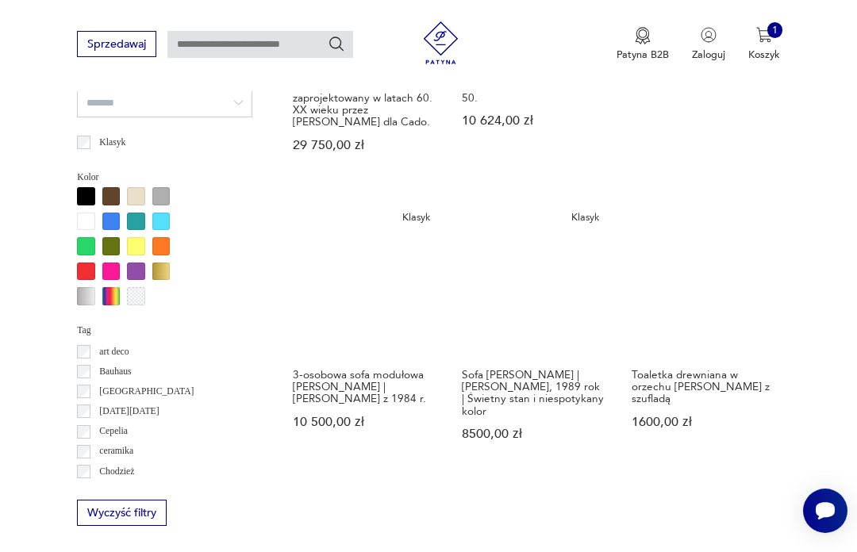
scroll to position [1142, 0]
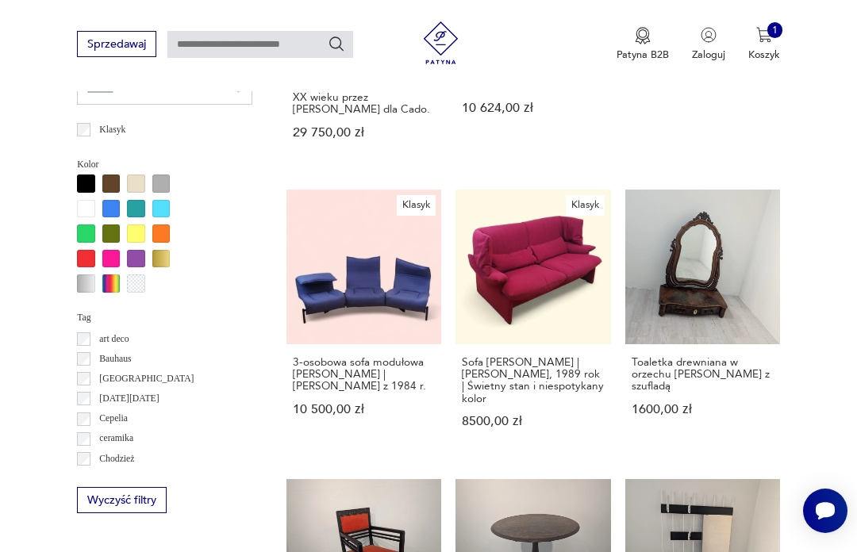
click at [765, 324] on link "Toaletka drewniana w orzechu [PERSON_NAME] z szufladą 1600,00 zł" at bounding box center [702, 323] width 155 height 267
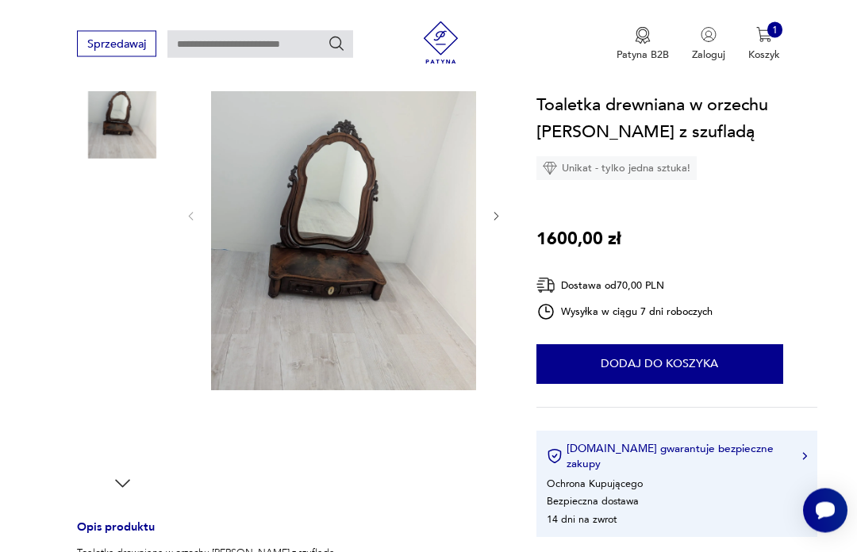
scroll to position [209, 0]
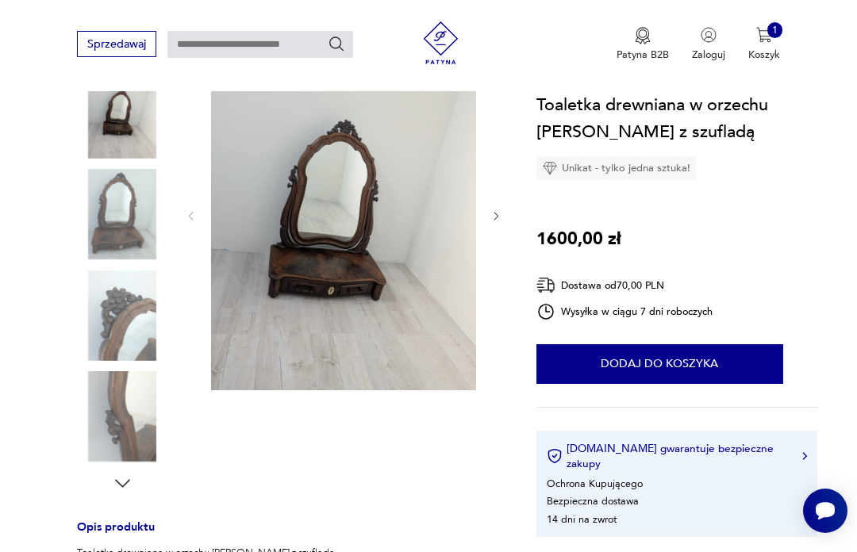
click at [761, 331] on div "Toaletka drewniana w orzechu [PERSON_NAME] z szufladą Unikat - tylko jedna sztu…" at bounding box center [676, 314] width 281 height 447
click at [767, 332] on div "Toaletka drewniana w orzechu [PERSON_NAME] z szufladą Unikat - tylko jedna sztu…" at bounding box center [676, 314] width 281 height 447
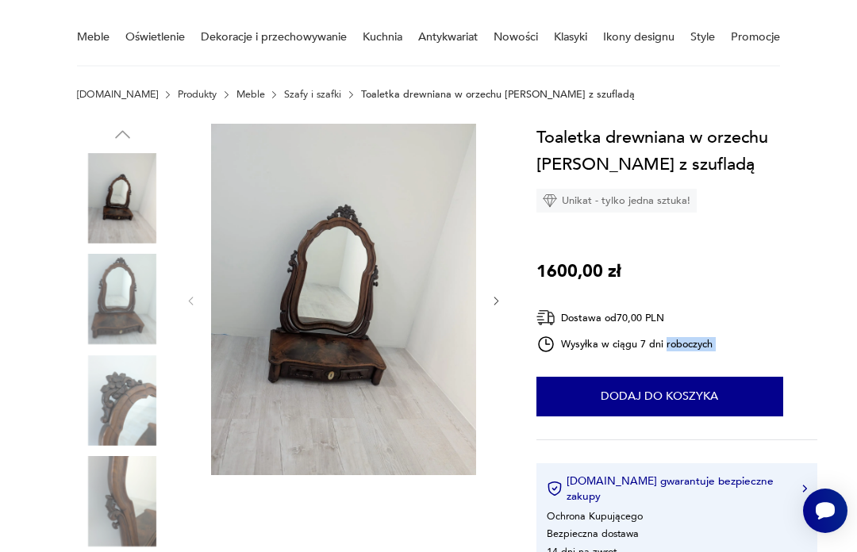
scroll to position [0, 0]
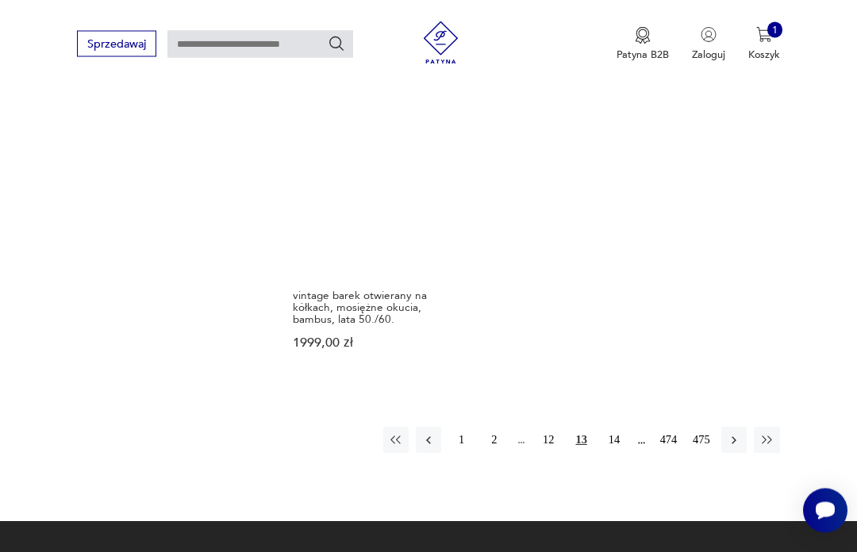
scroll to position [2061, 0]
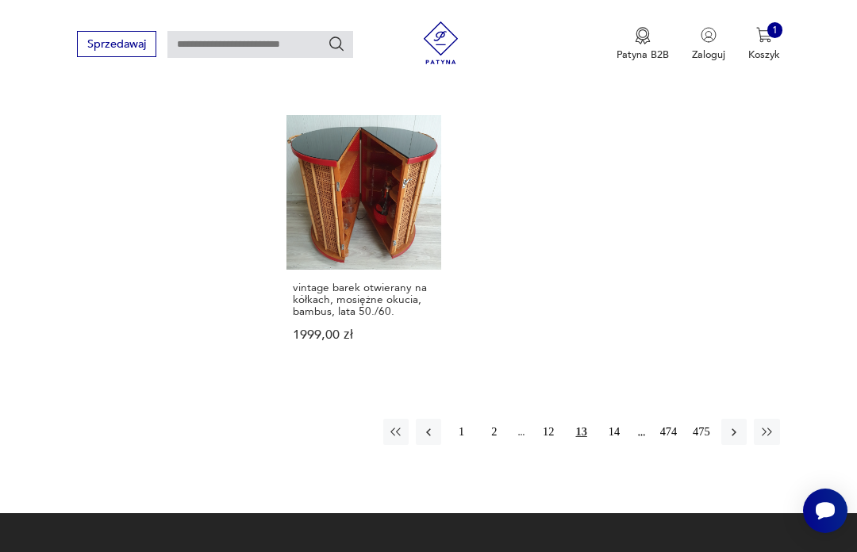
click at [744, 444] on button "button" at bounding box center [733, 431] width 25 height 25
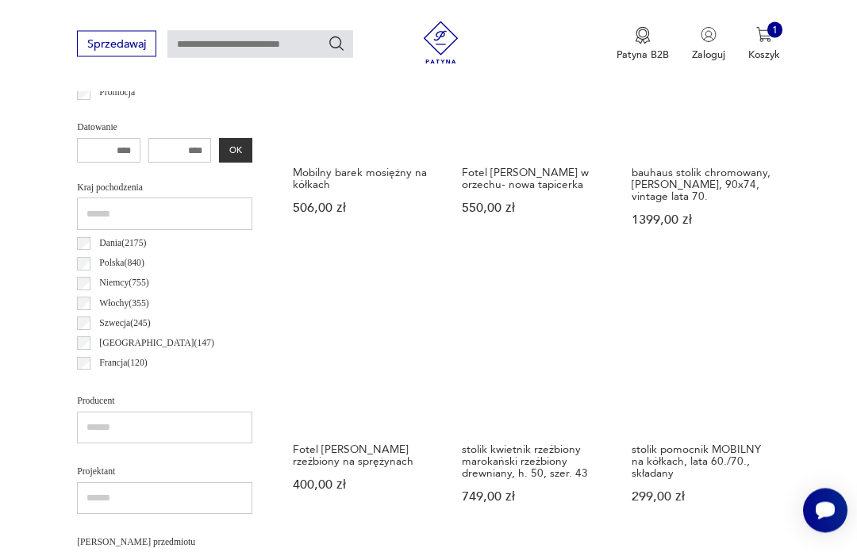
scroll to position [658, 0]
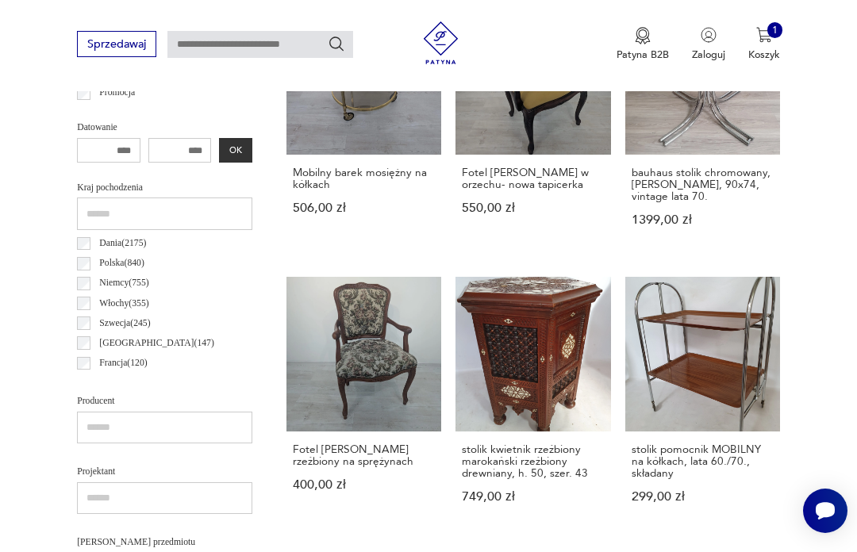
click at [777, 393] on link "stolik pomocnik MOBILNY na kółkach, lata 60./70., składany 299,00 zł" at bounding box center [702, 404] width 155 height 254
